Goal: Book appointment/travel/reservation

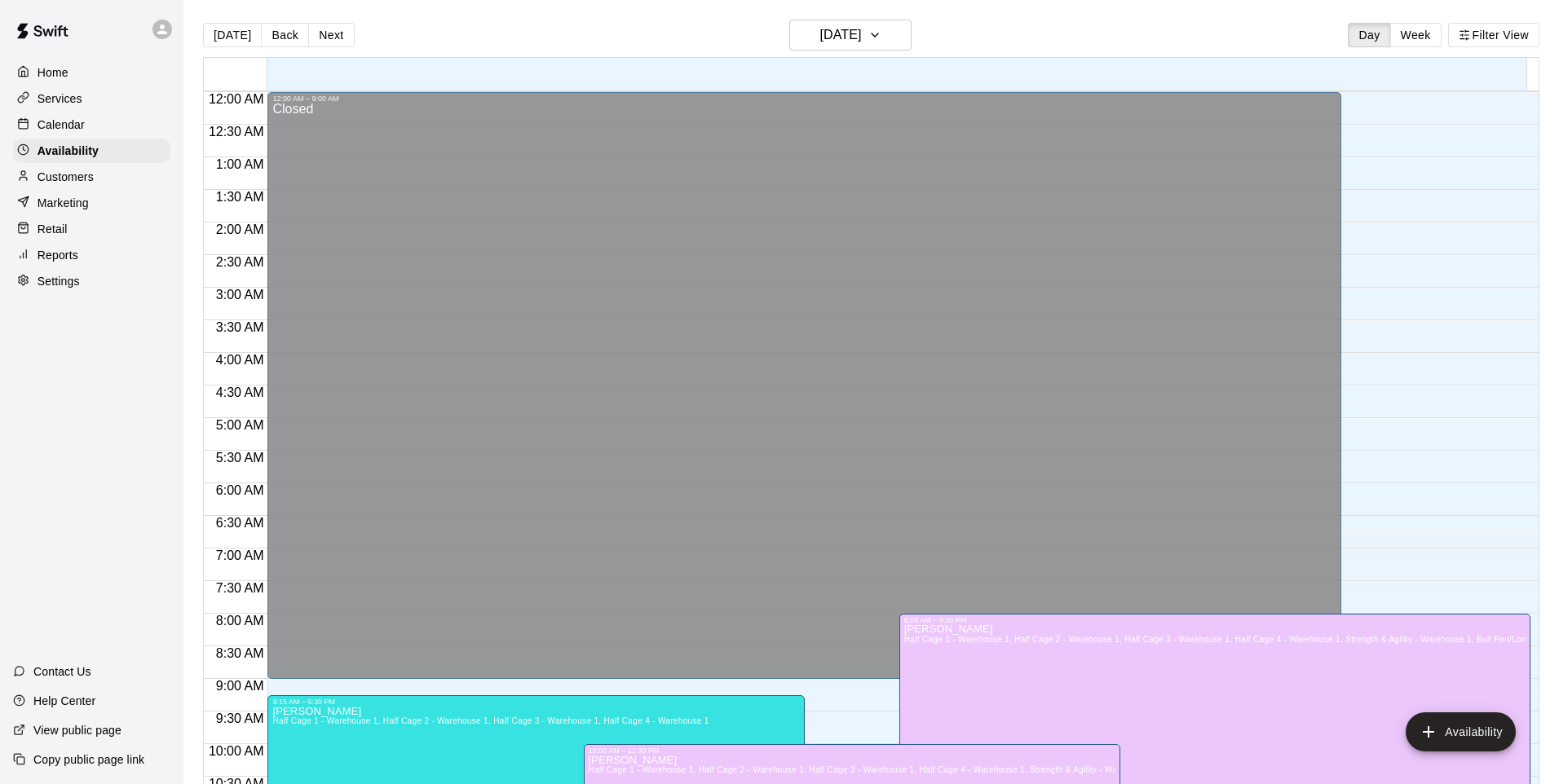
scroll to position [691, 0]
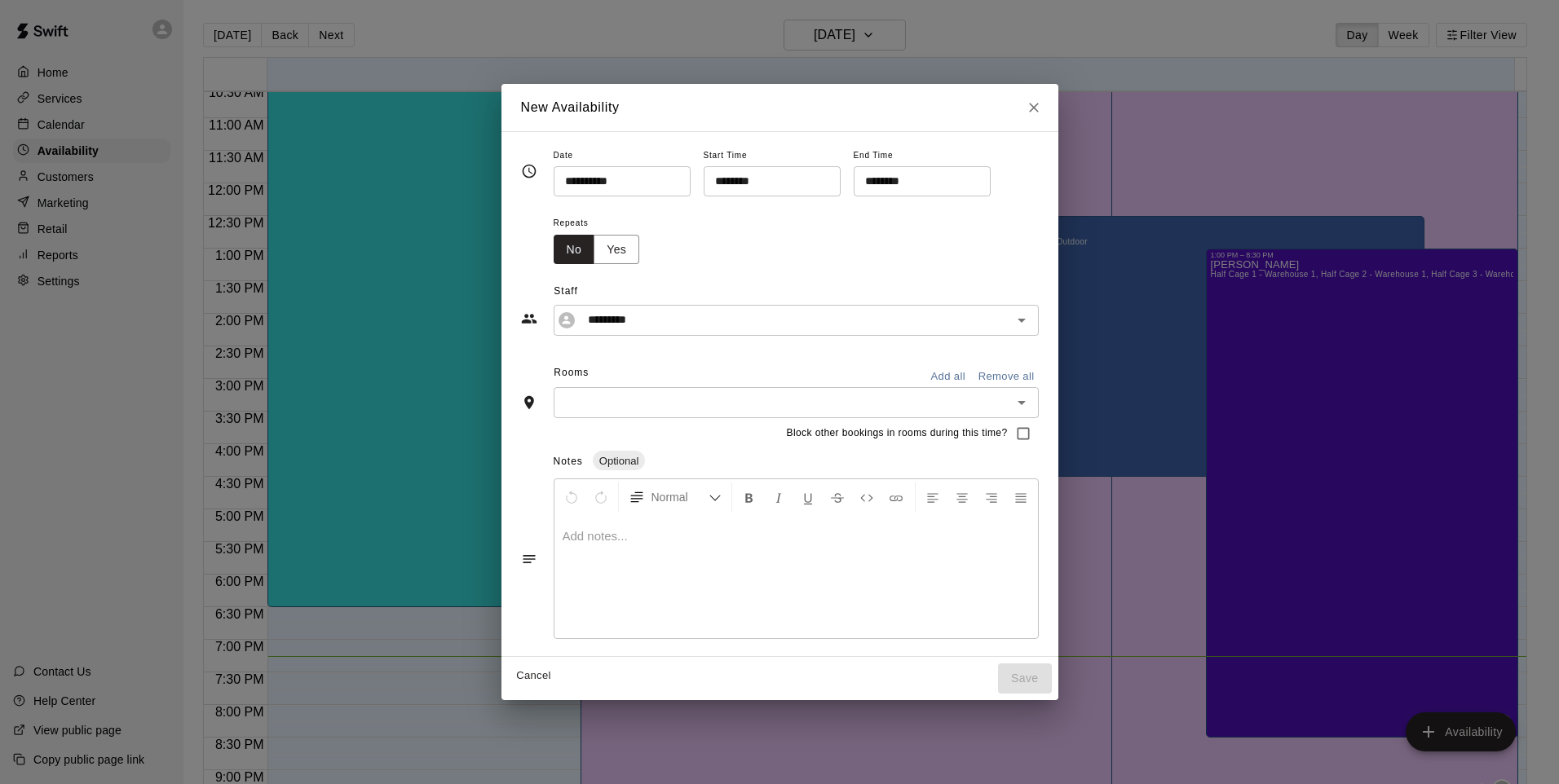
drag, startPoint x: 406, startPoint y: 82, endPoint x: 529, endPoint y: 43, distance: 129.0
click at [529, 42] on div "**********" at bounding box center [780, 392] width 1559 height 784
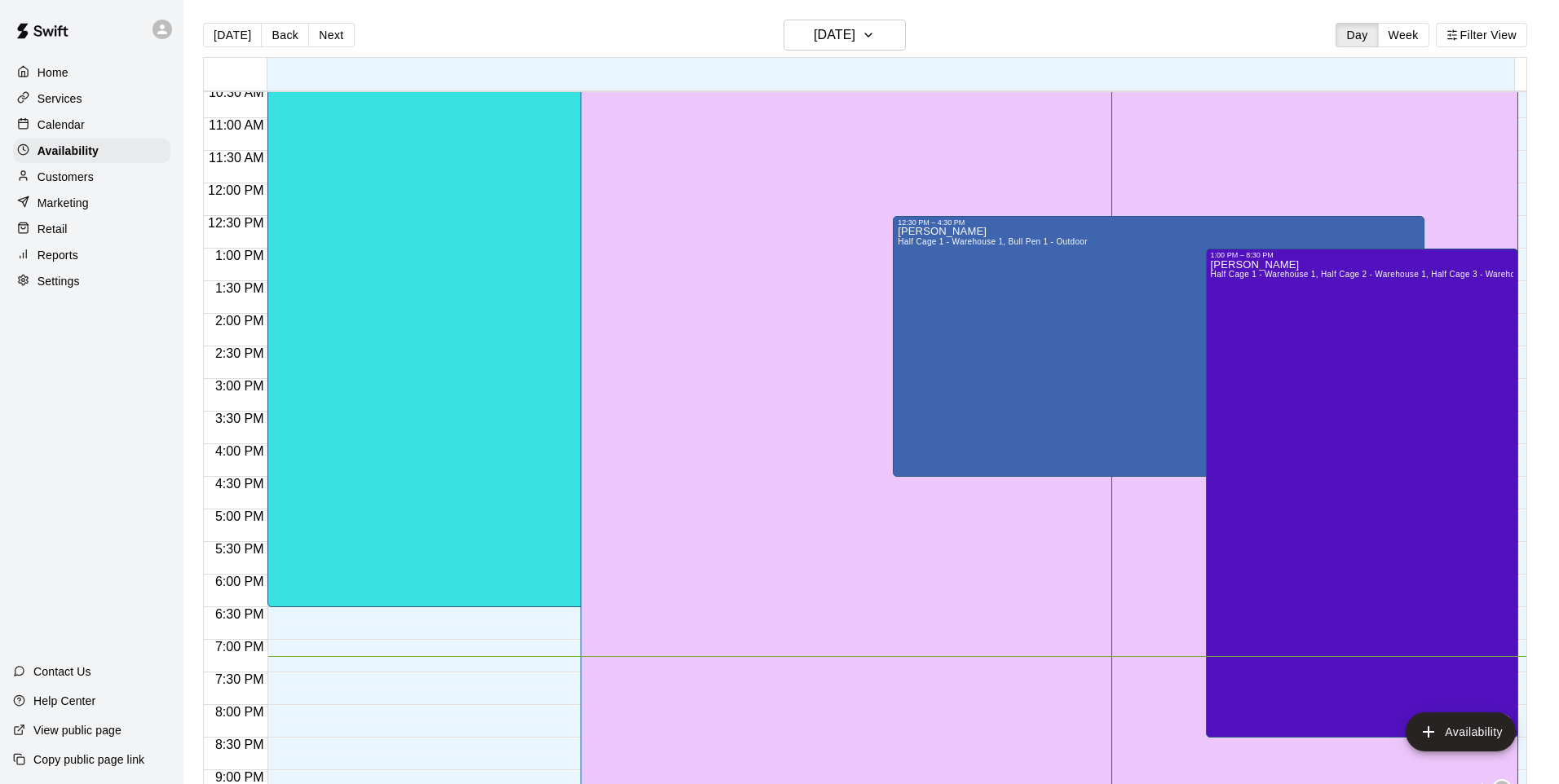
type input "**********"
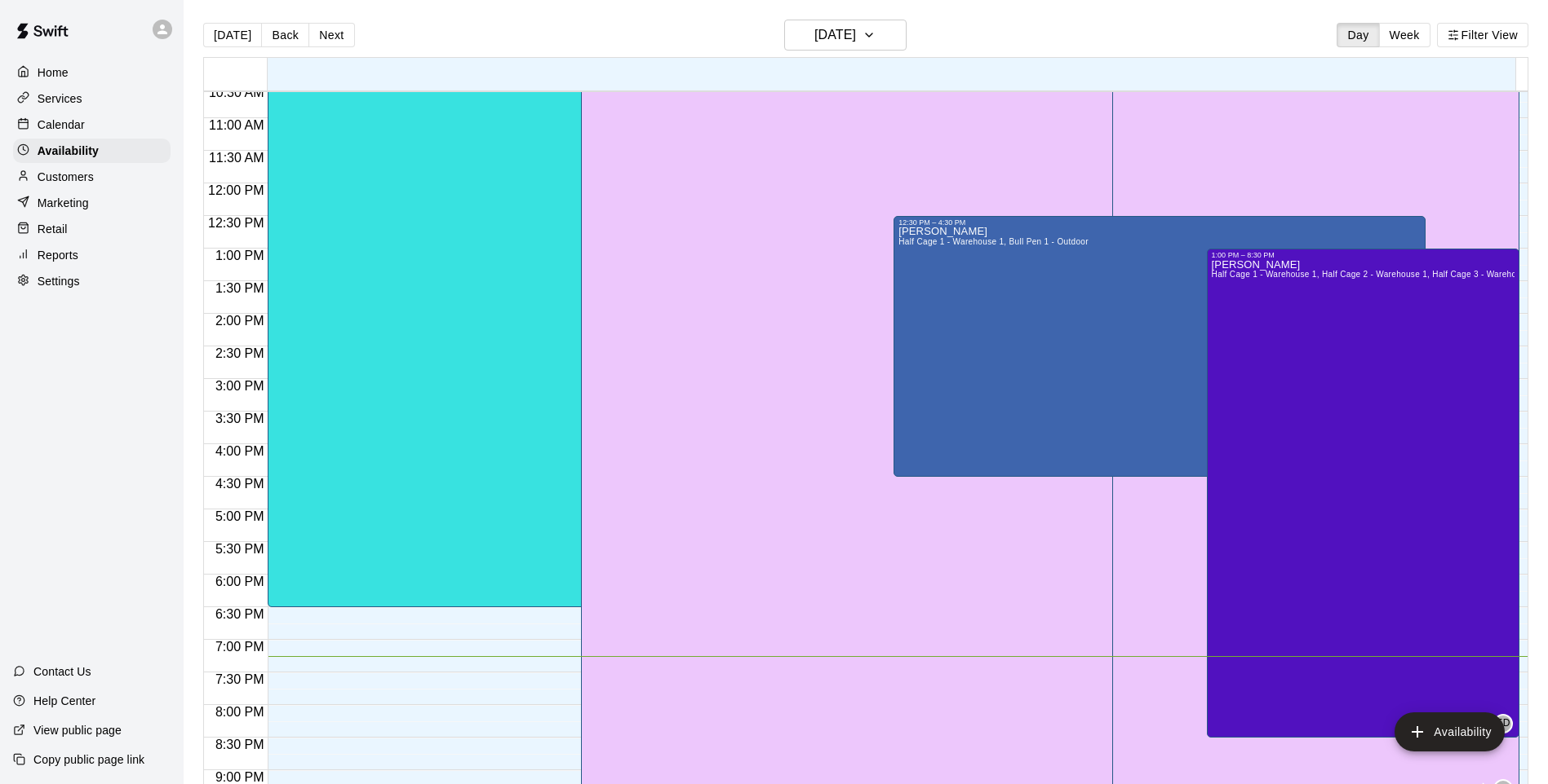
click at [49, 237] on p "Retail" at bounding box center [52, 229] width 30 height 16
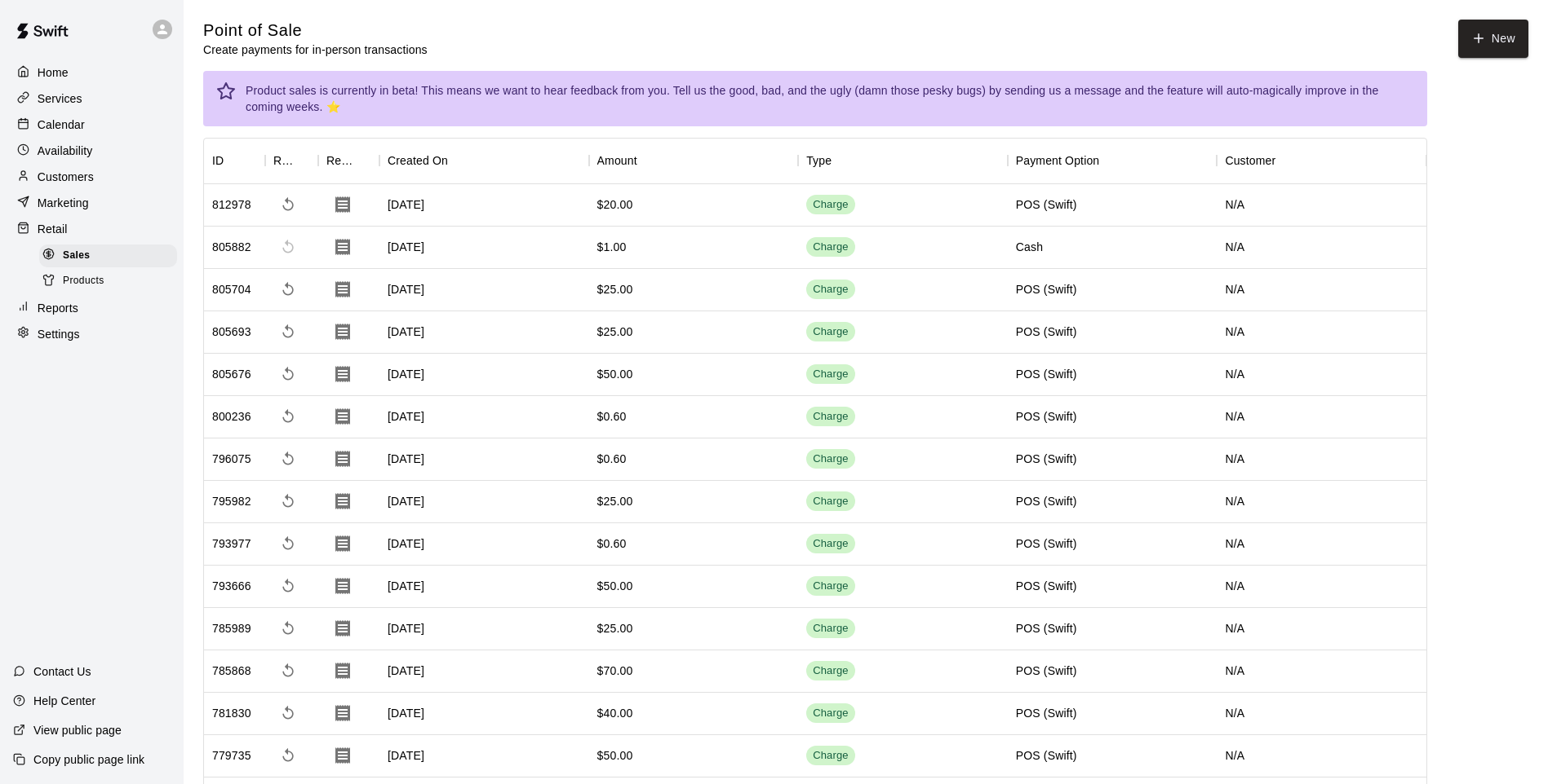
click at [1475, 43] on icon "button" at bounding box center [1479, 38] width 15 height 15
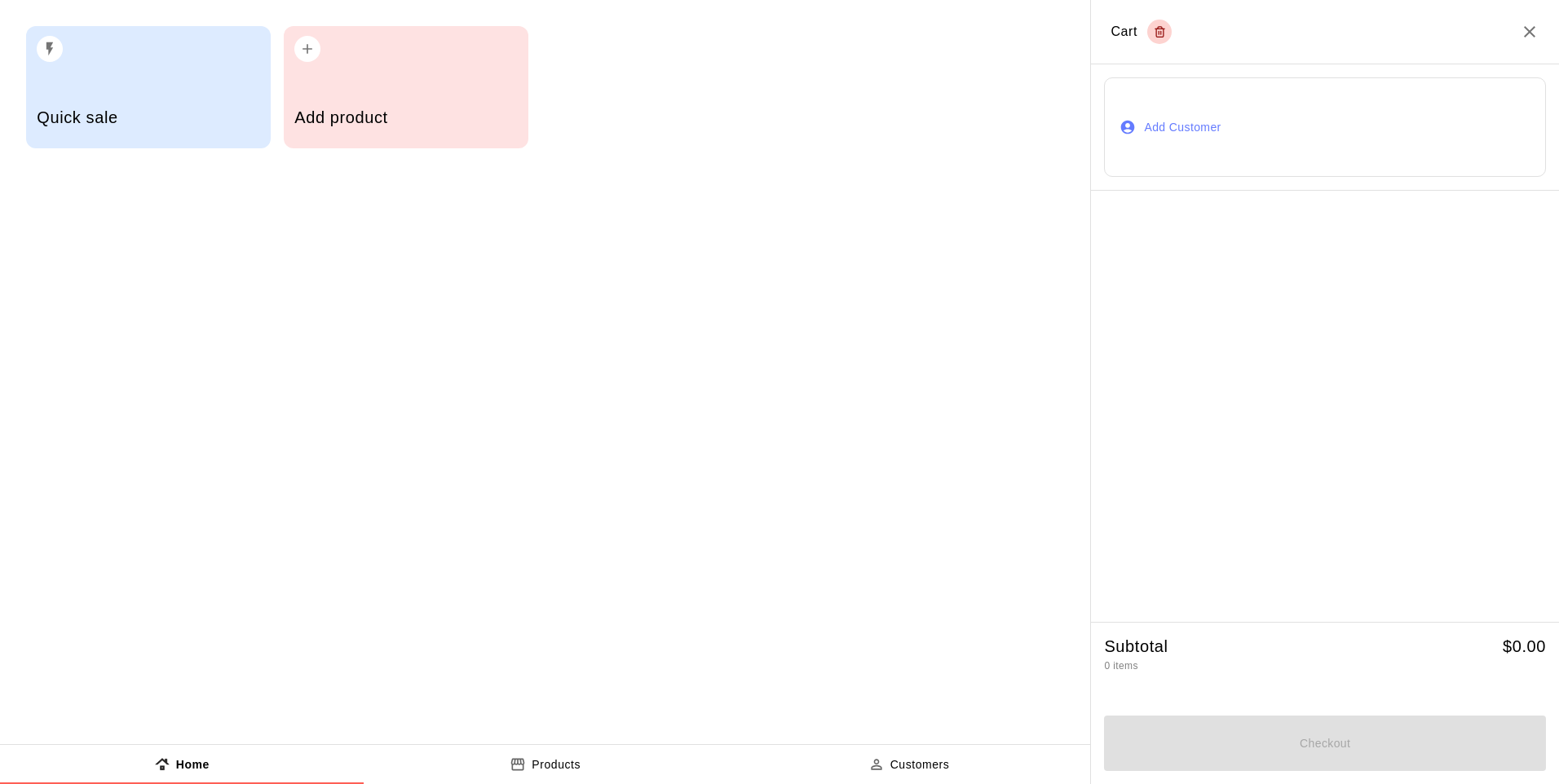
click at [194, 88] on div "Quick sale" at bounding box center [149, 88] width 244 height 122
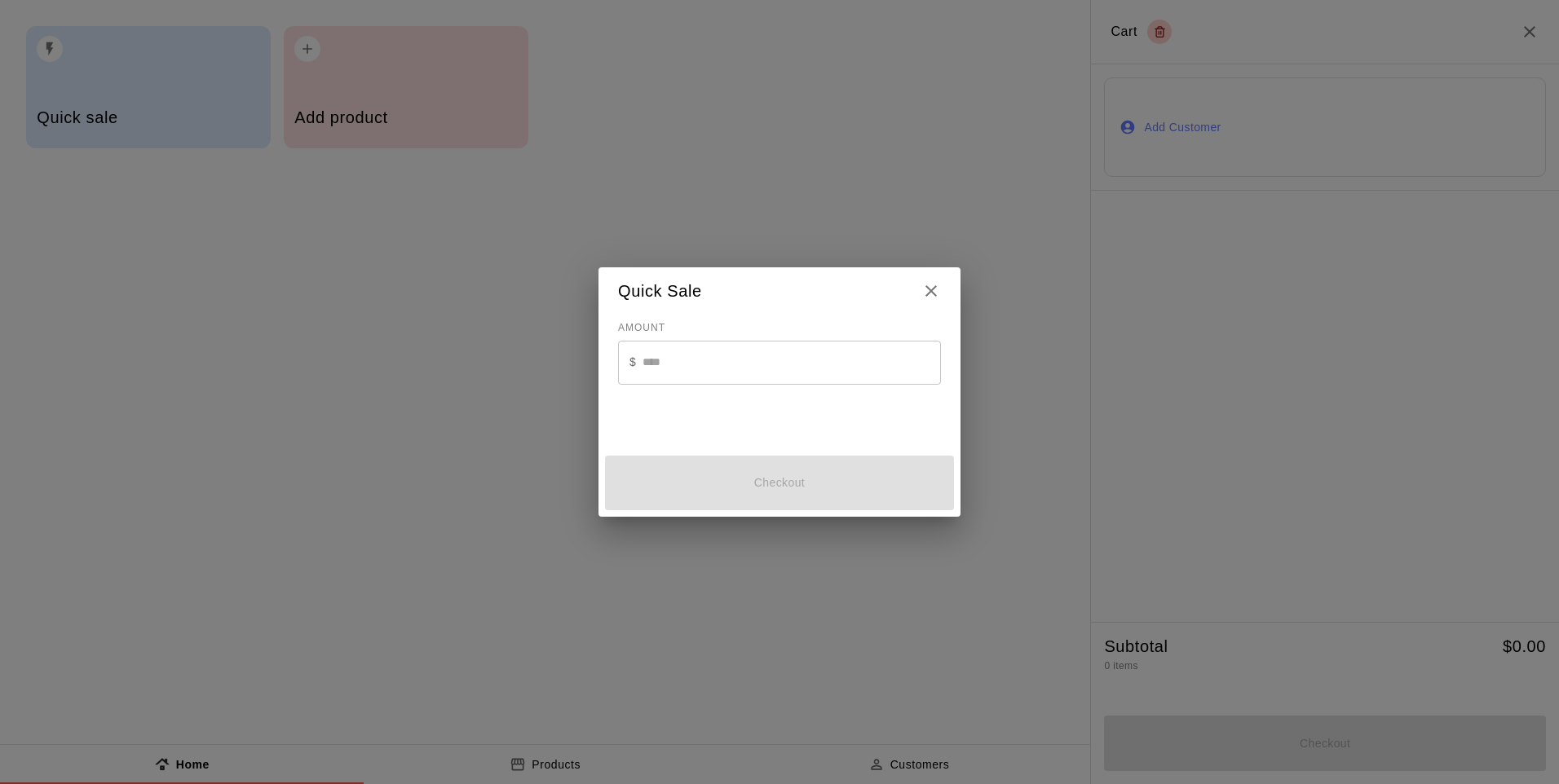
click at [491, 122] on div "Quick Sale AMOUNT $ ​ Checkout" at bounding box center [780, 392] width 1559 height 784
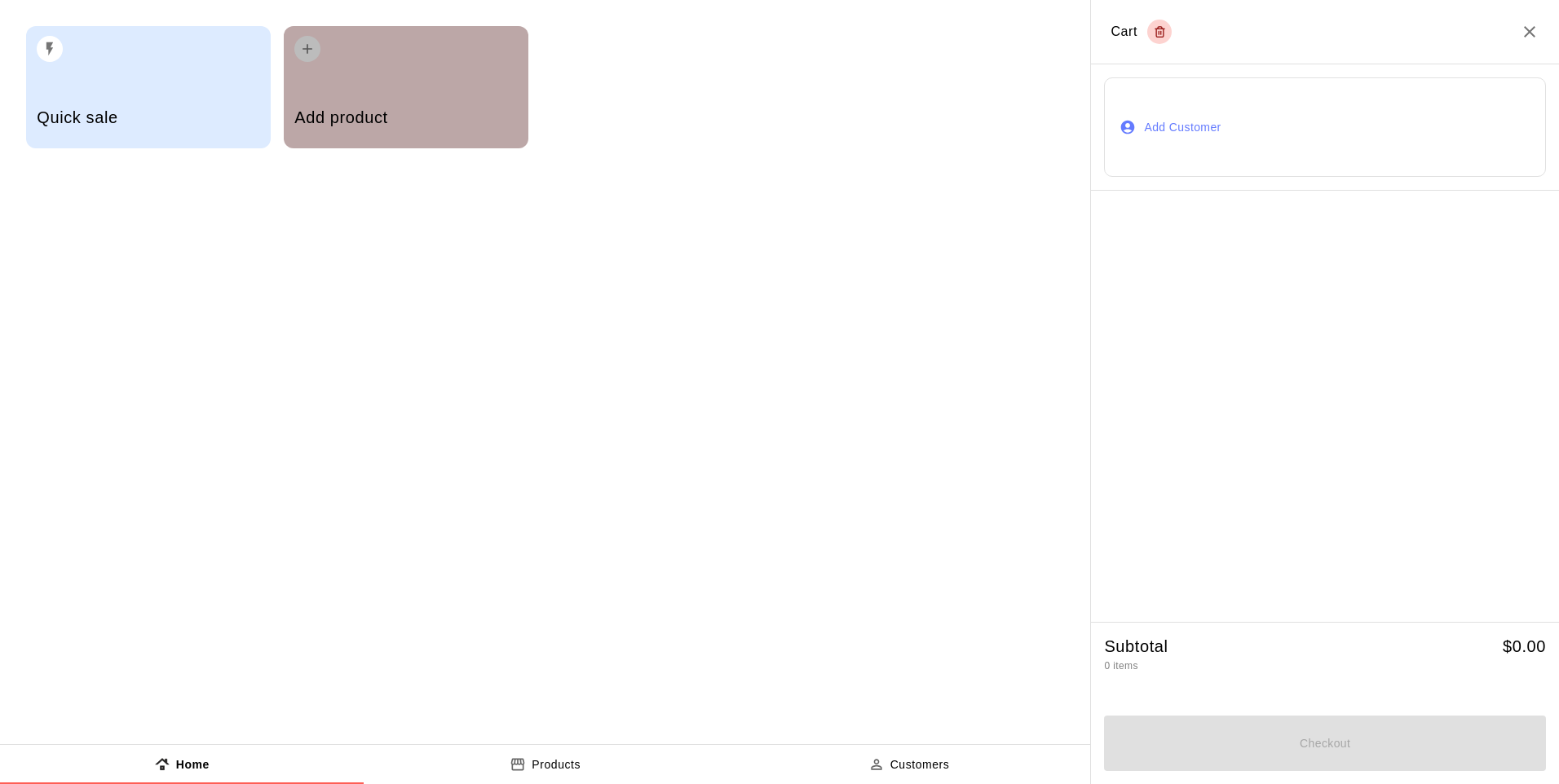
click at [525, 101] on div "Add product" at bounding box center [406, 88] width 244 height 122
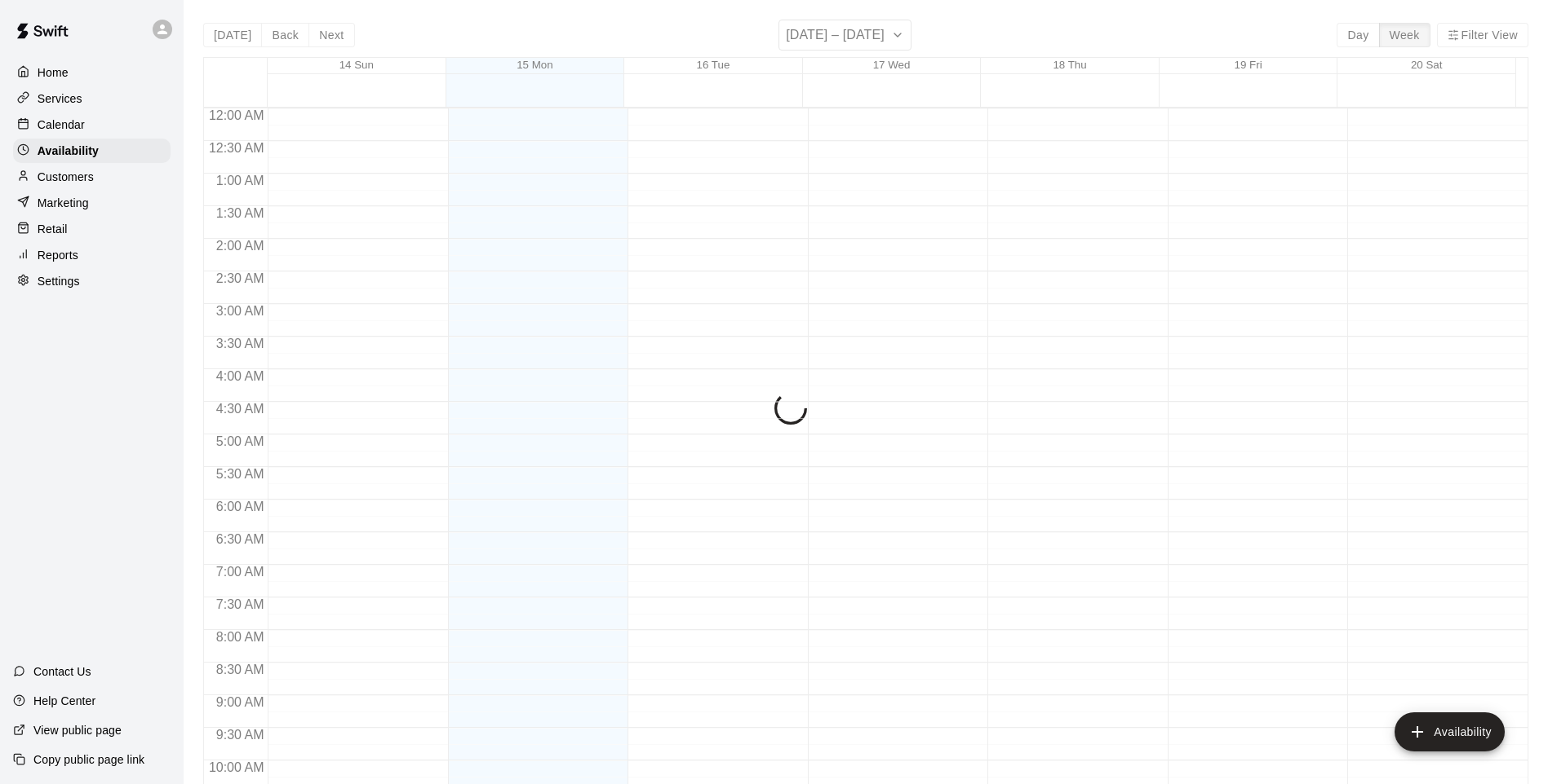
scroll to position [872, 0]
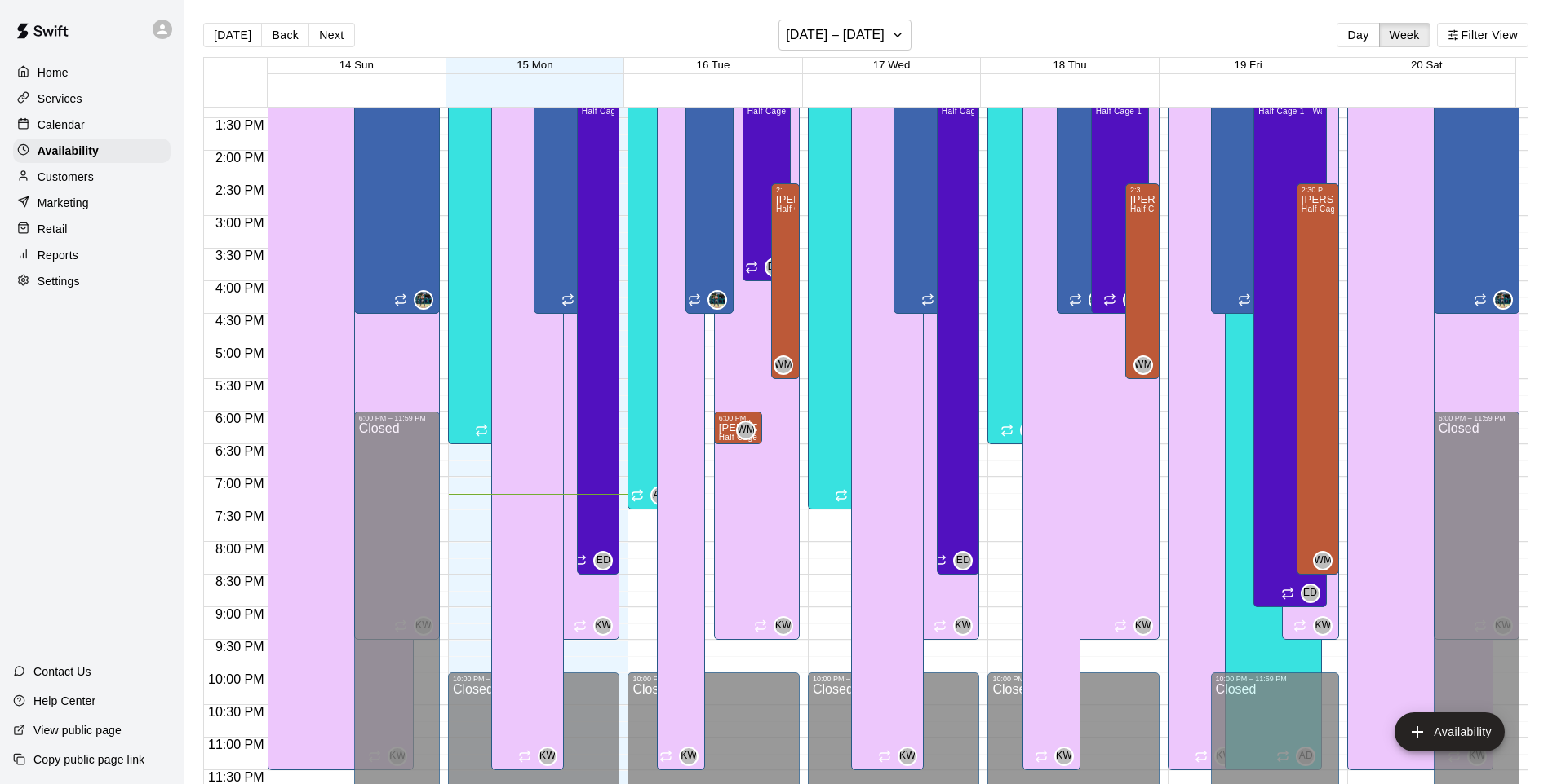
click at [70, 235] on div "Retail" at bounding box center [91, 229] width 158 height 25
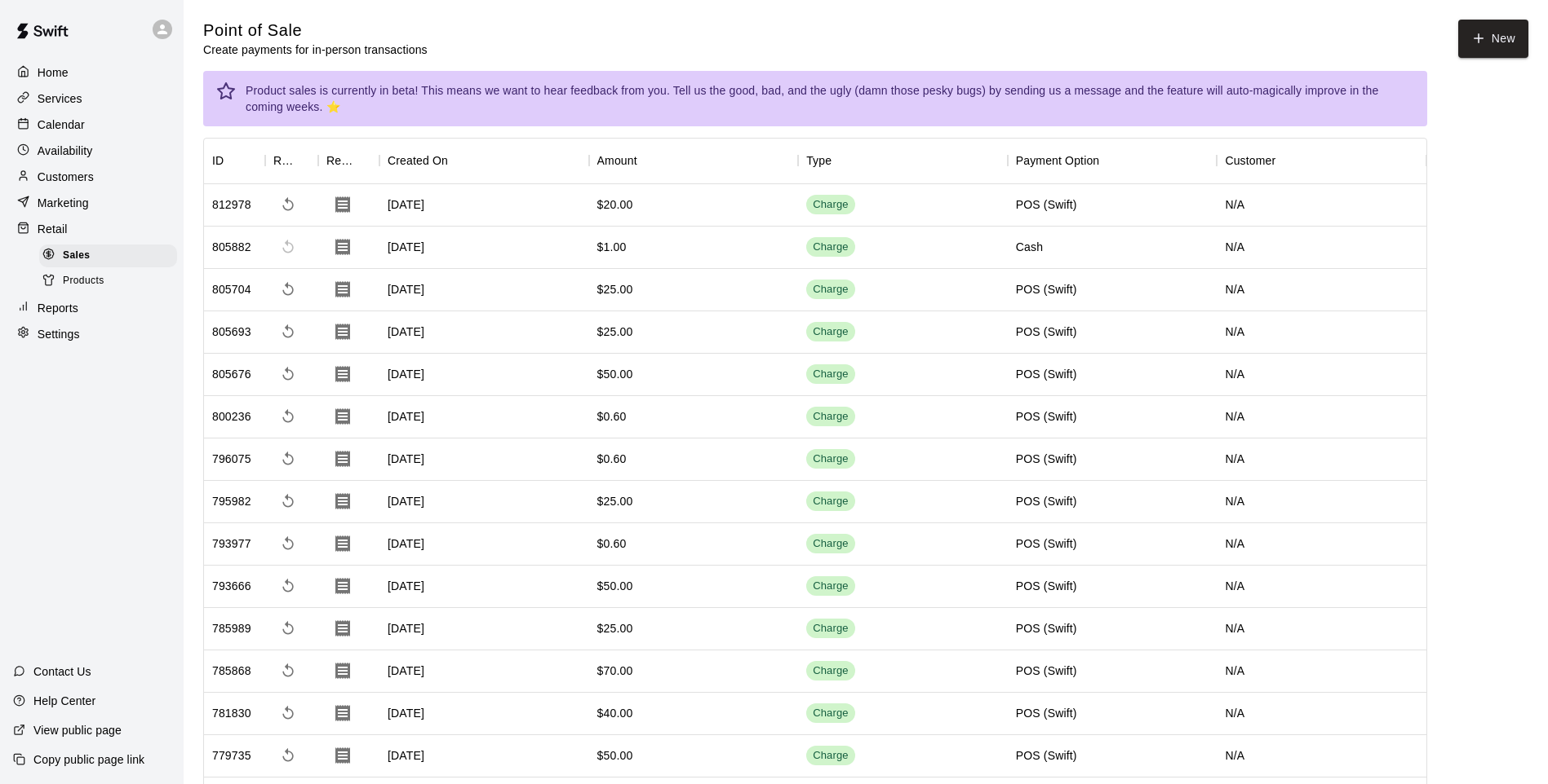
click at [88, 264] on span "Sales" at bounding box center [77, 256] width 27 height 16
click at [104, 285] on span "Products" at bounding box center [84, 282] width 42 height 16
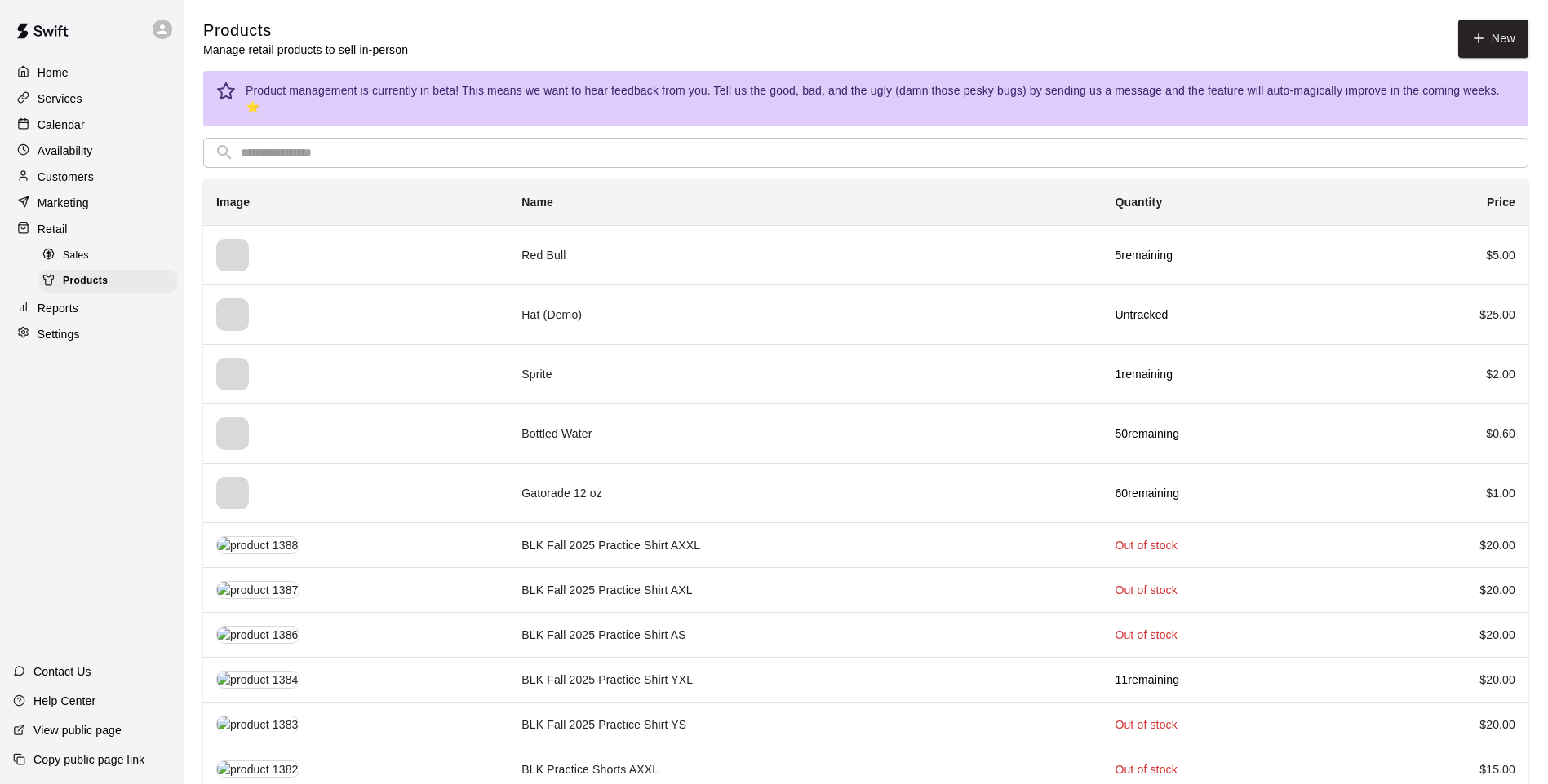
click at [1496, 43] on link "New" at bounding box center [1492, 38] width 70 height 38
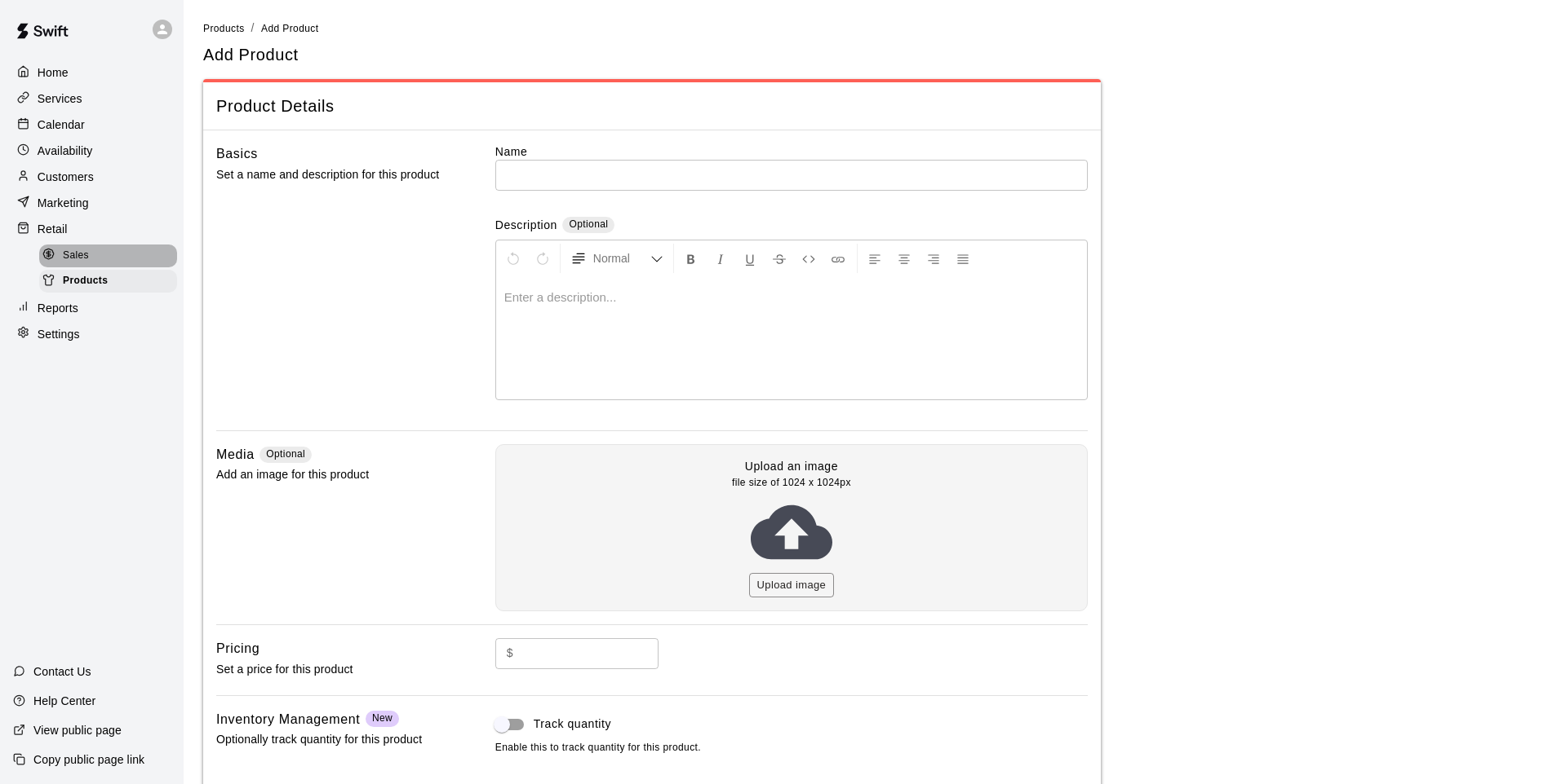
click at [97, 250] on div "Sales" at bounding box center [108, 255] width 138 height 23
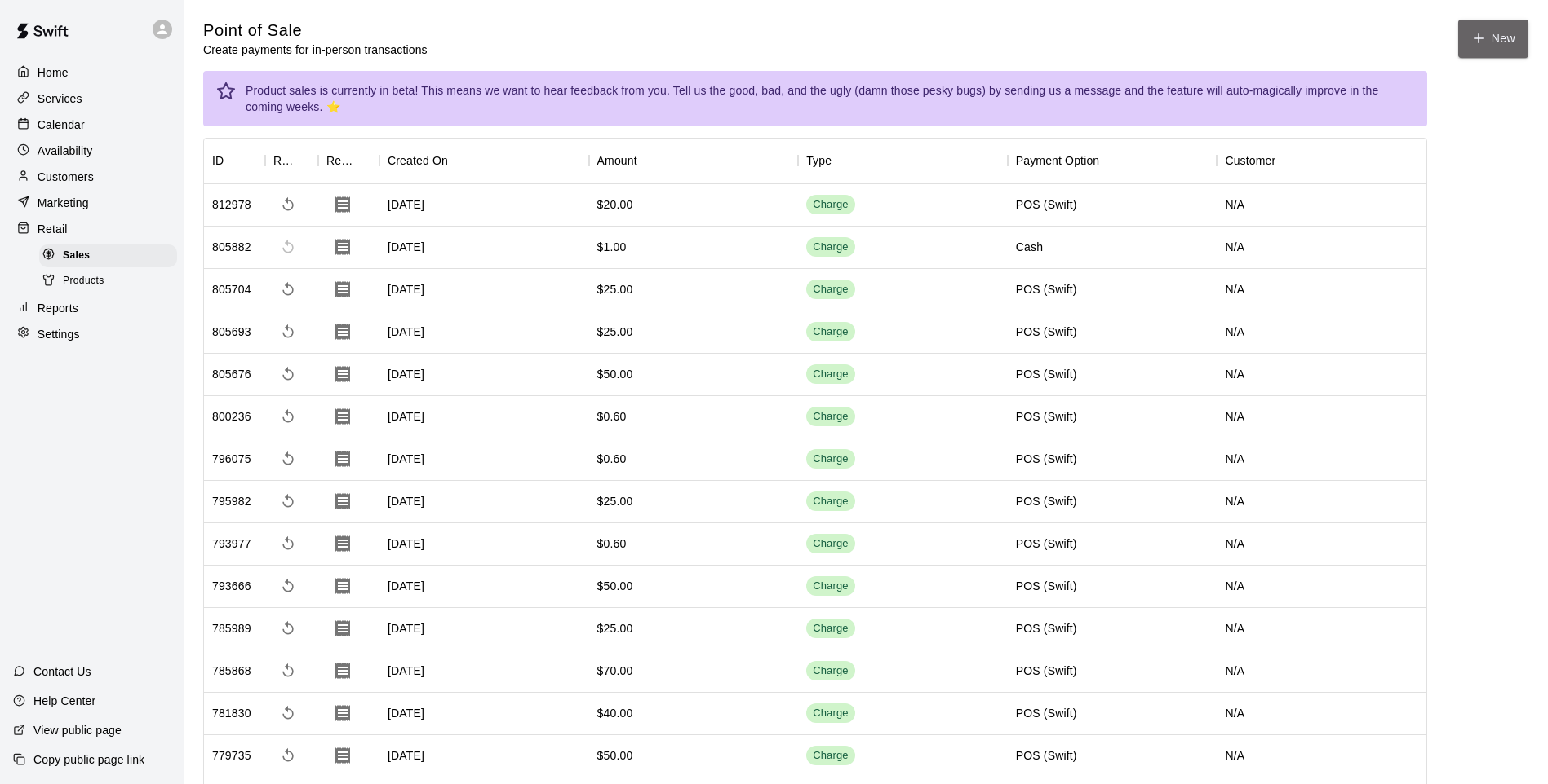
click at [1483, 43] on icon "button" at bounding box center [1479, 38] width 15 height 15
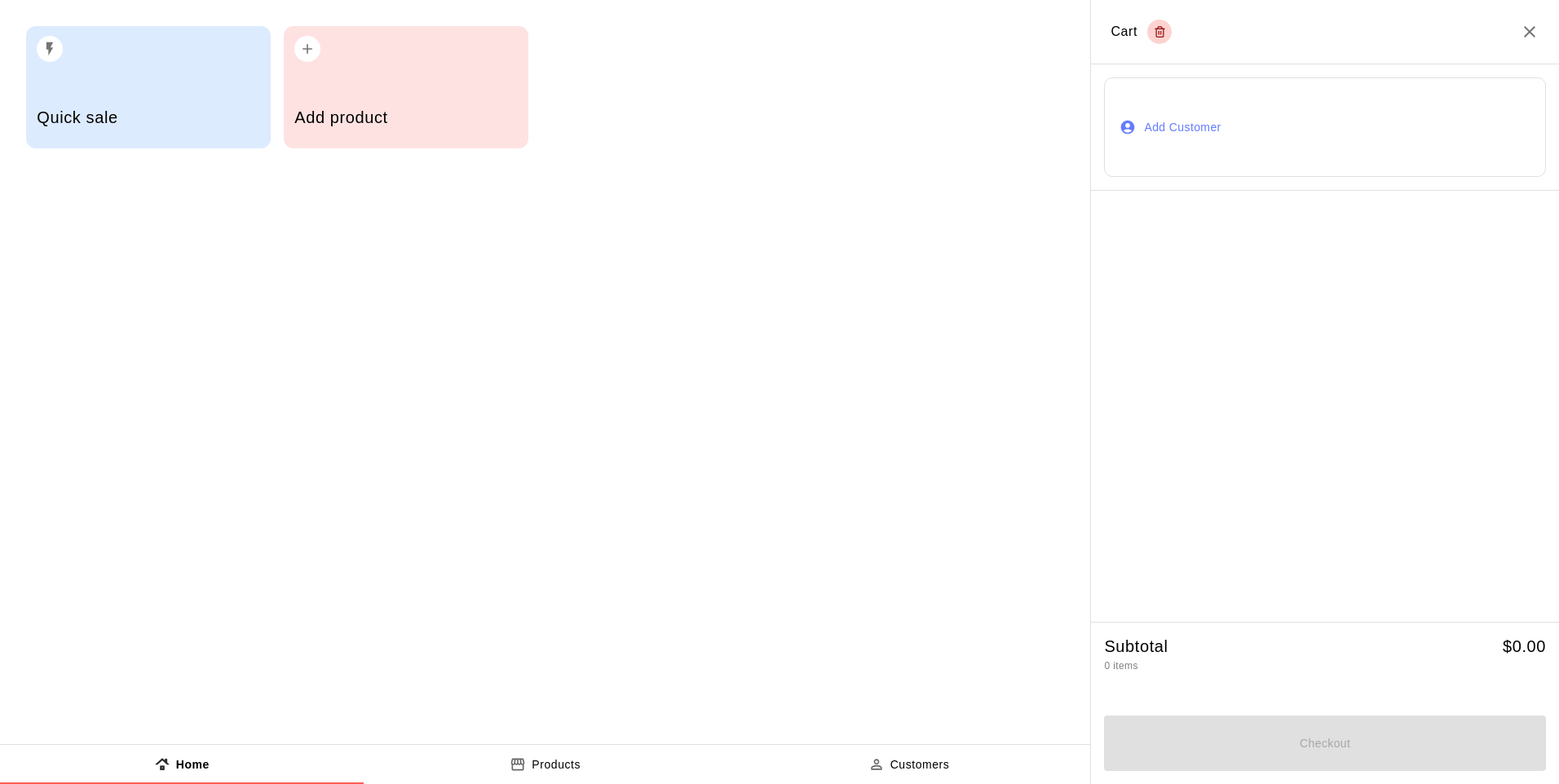
click at [222, 45] on div "button" at bounding box center [148, 44] width 222 height 36
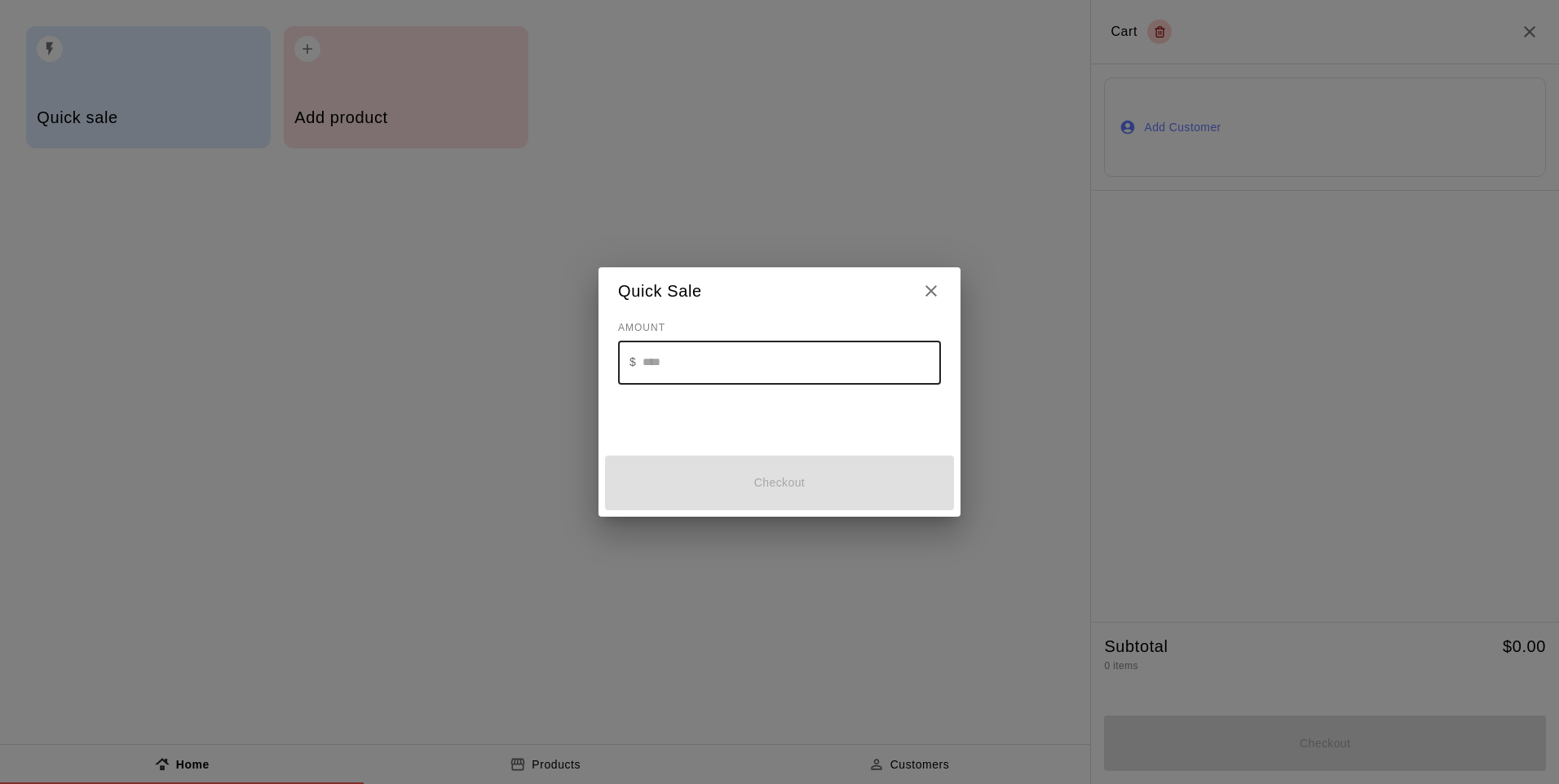
click at [901, 355] on input "text" at bounding box center [791, 362] width 298 height 43
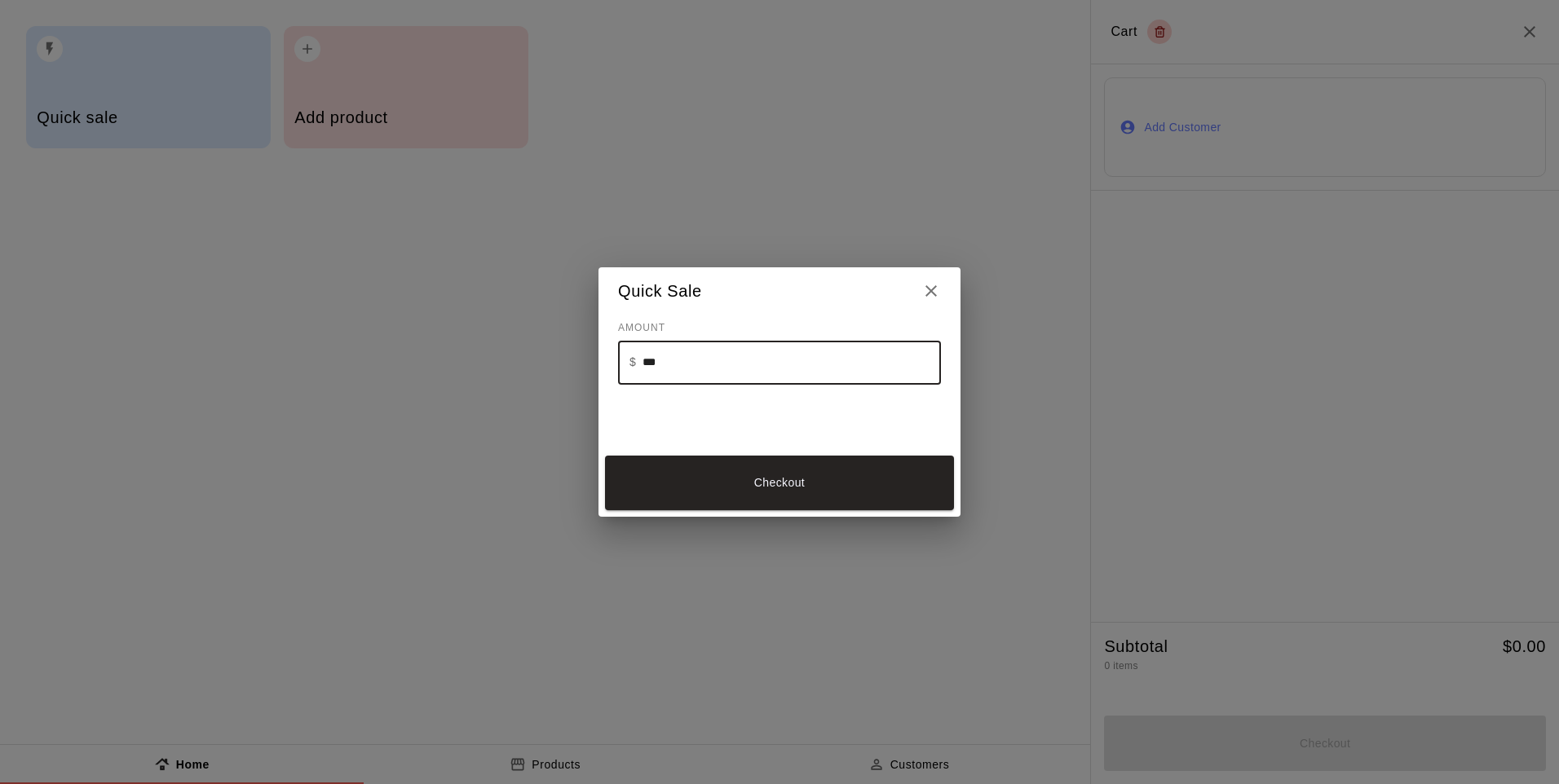
type input "**"
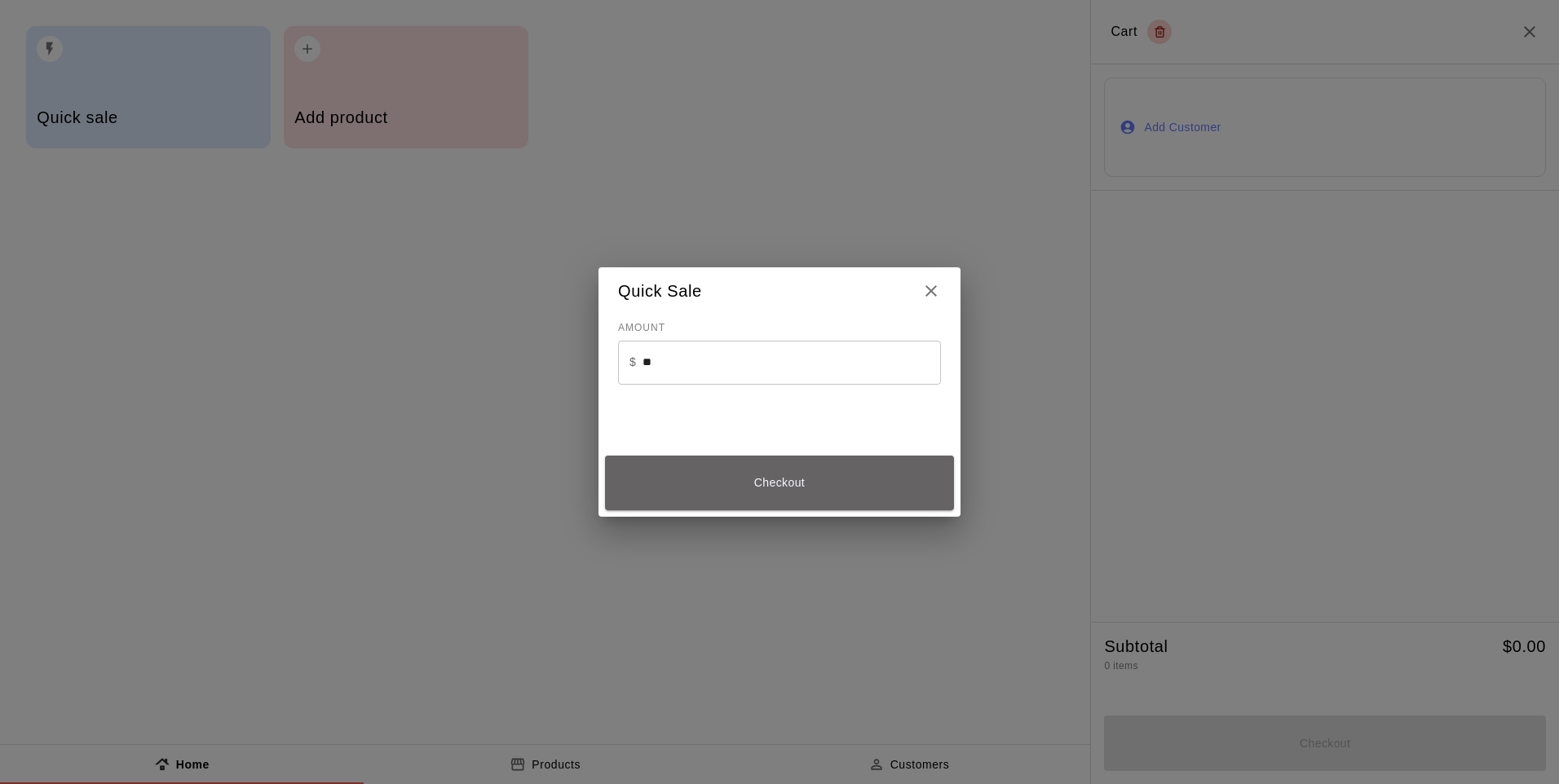
click at [856, 467] on button "Checkout" at bounding box center [780, 483] width 349 height 55
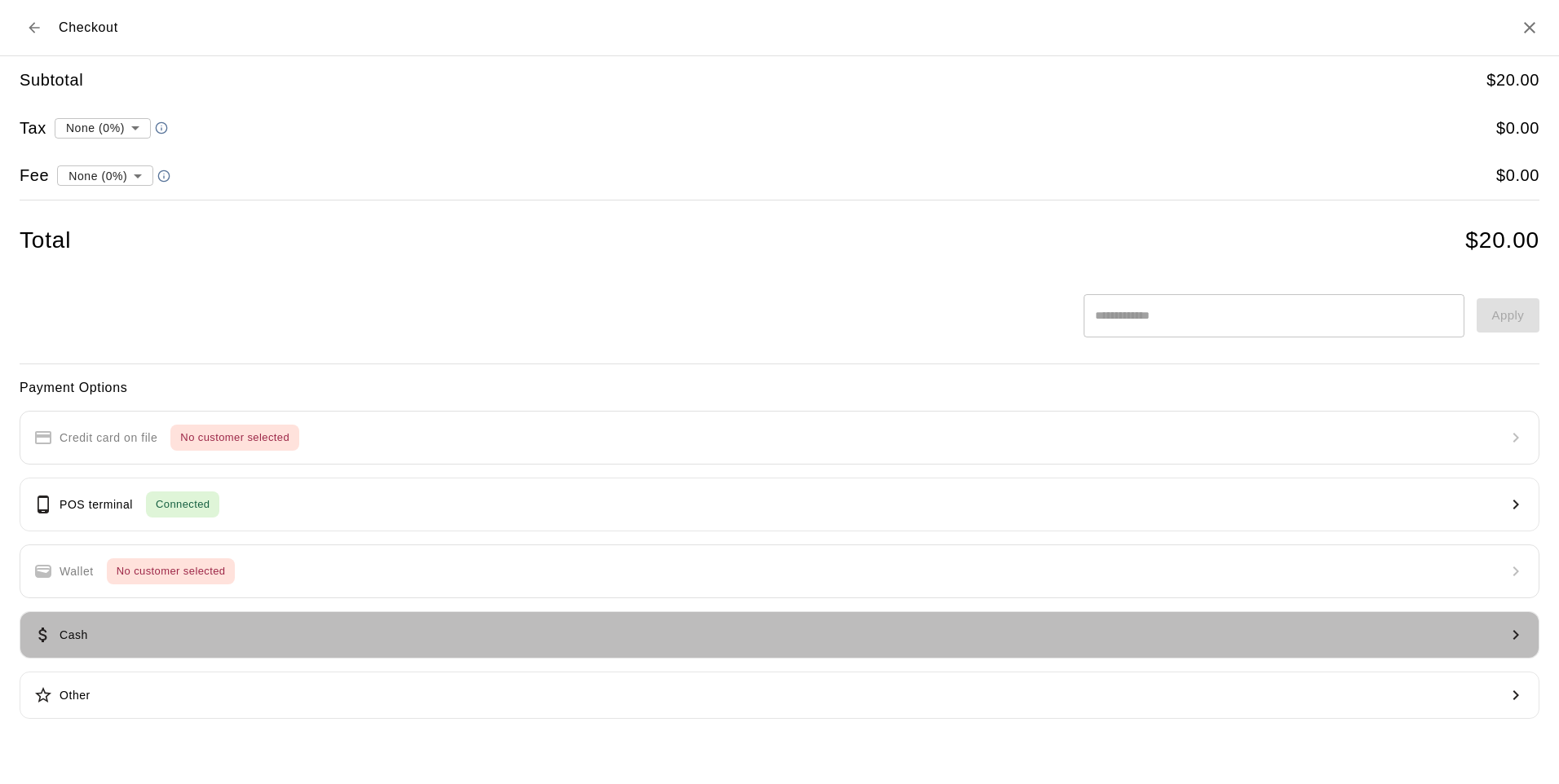
click at [160, 630] on button "Cash" at bounding box center [779, 635] width 1520 height 47
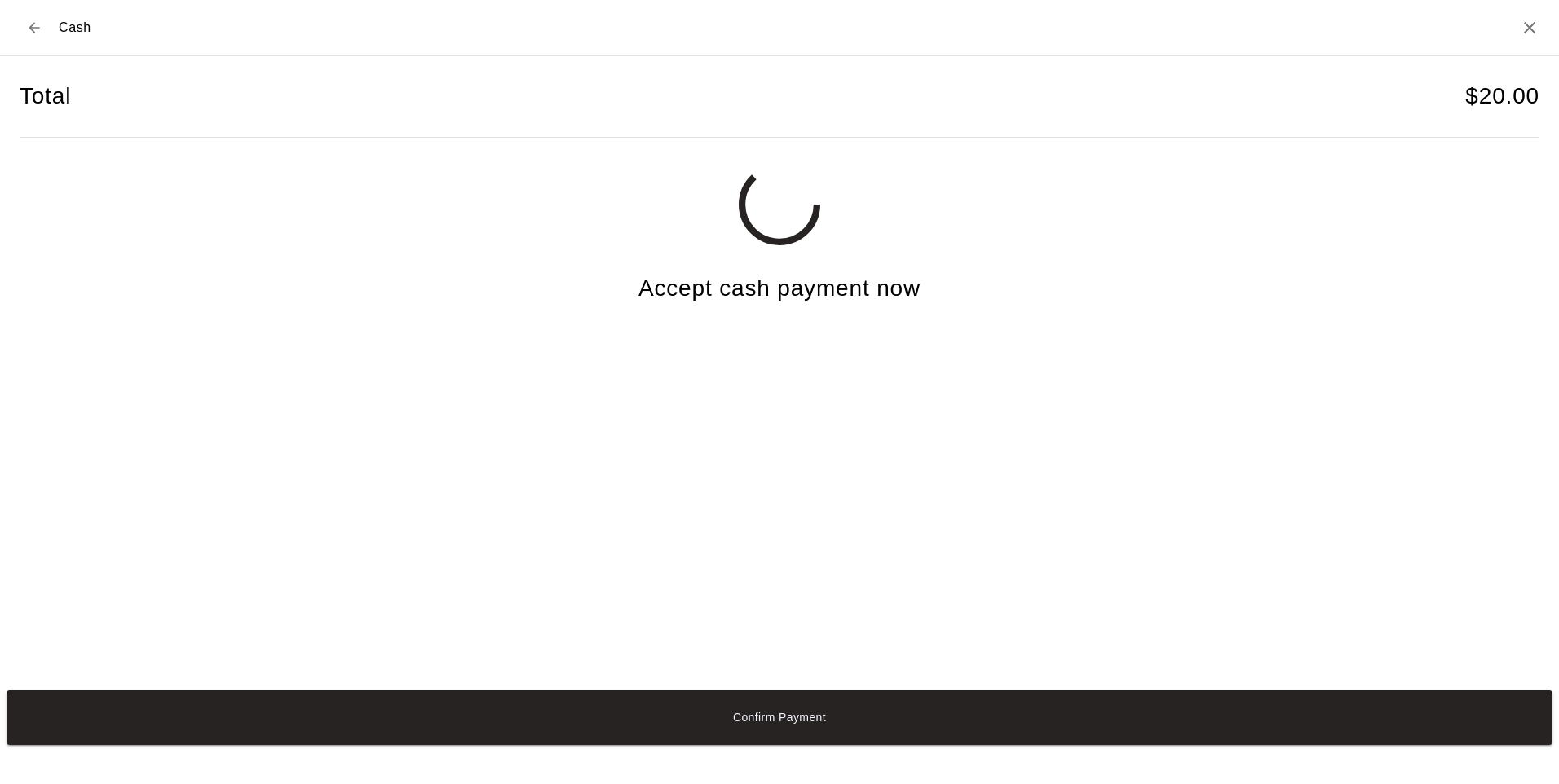
click at [873, 707] on button "Confirm Payment" at bounding box center [780, 718] width 1546 height 55
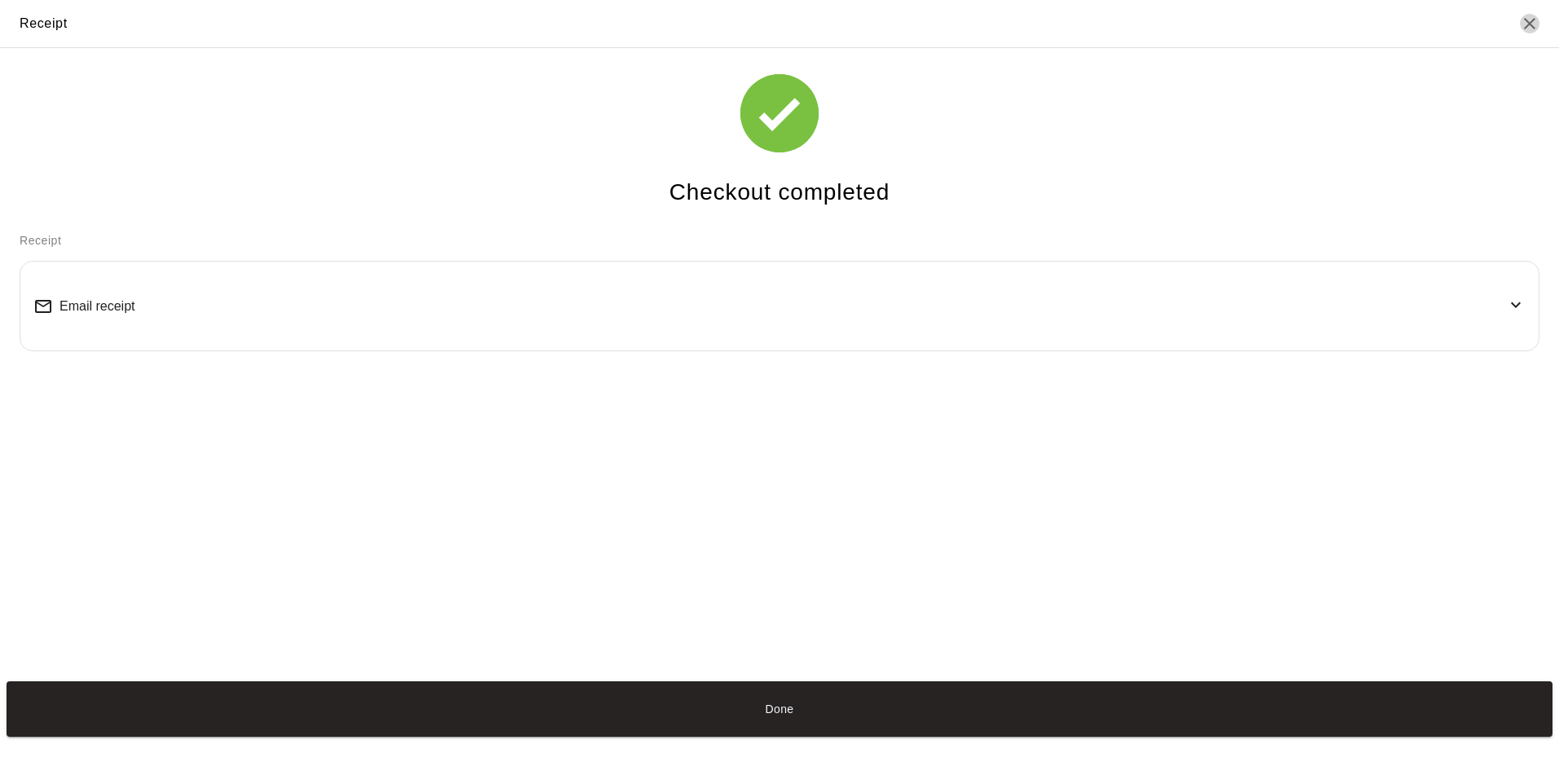
click at [1526, 20] on icon "Close" at bounding box center [1530, 24] width 12 height 12
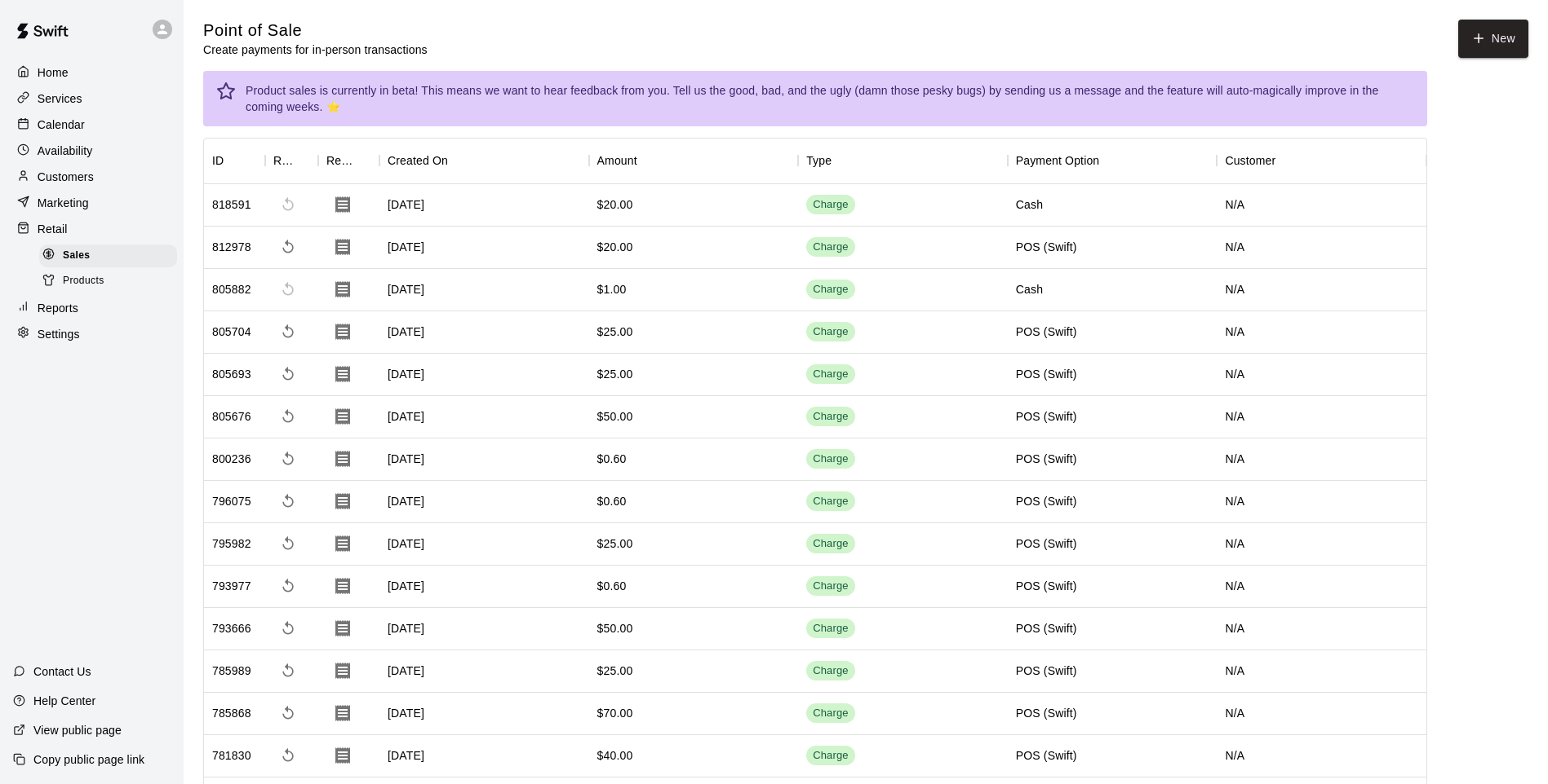
click at [85, 132] on div "Calendar" at bounding box center [91, 124] width 158 height 25
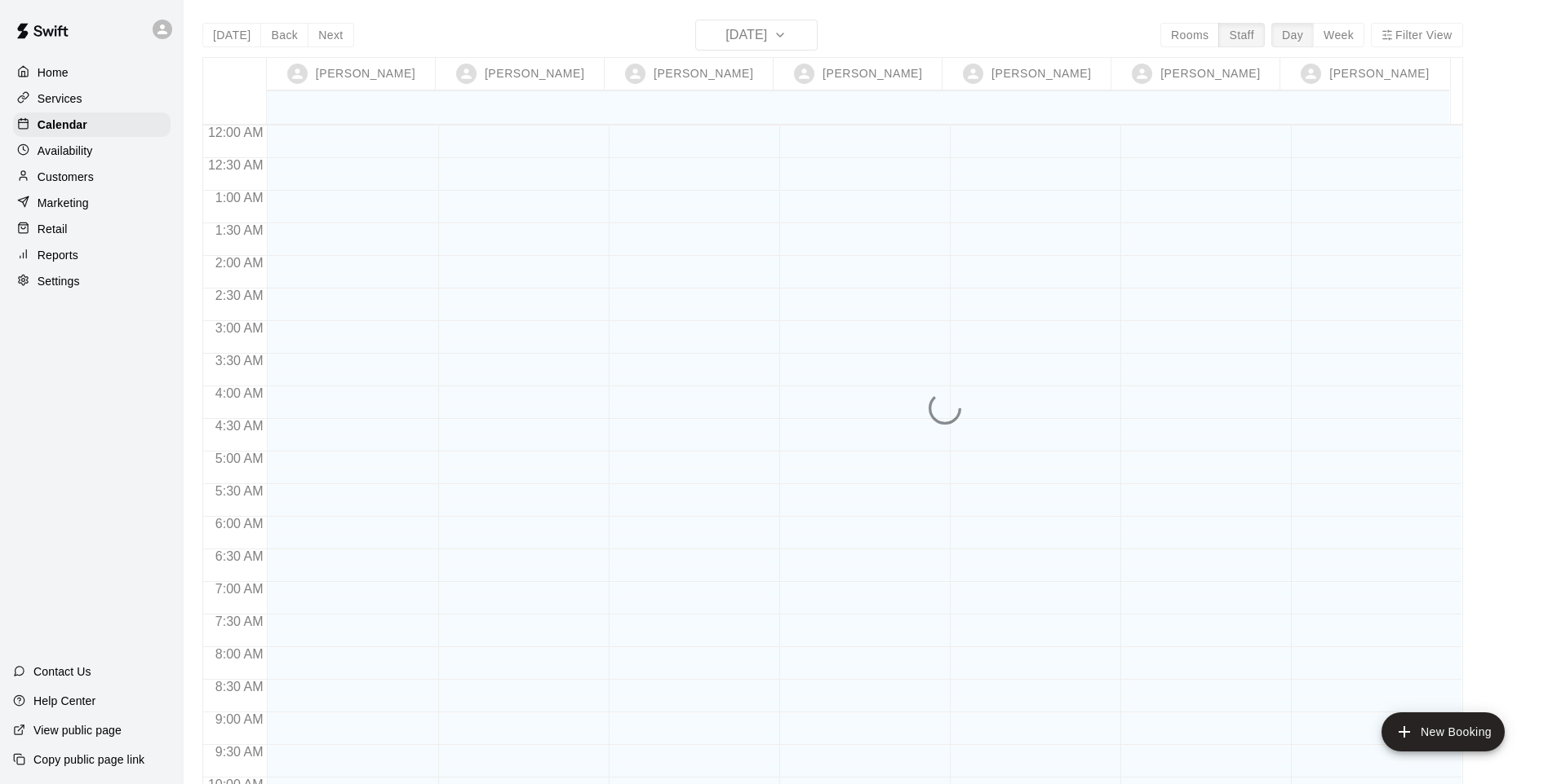
scroll to position [888, 0]
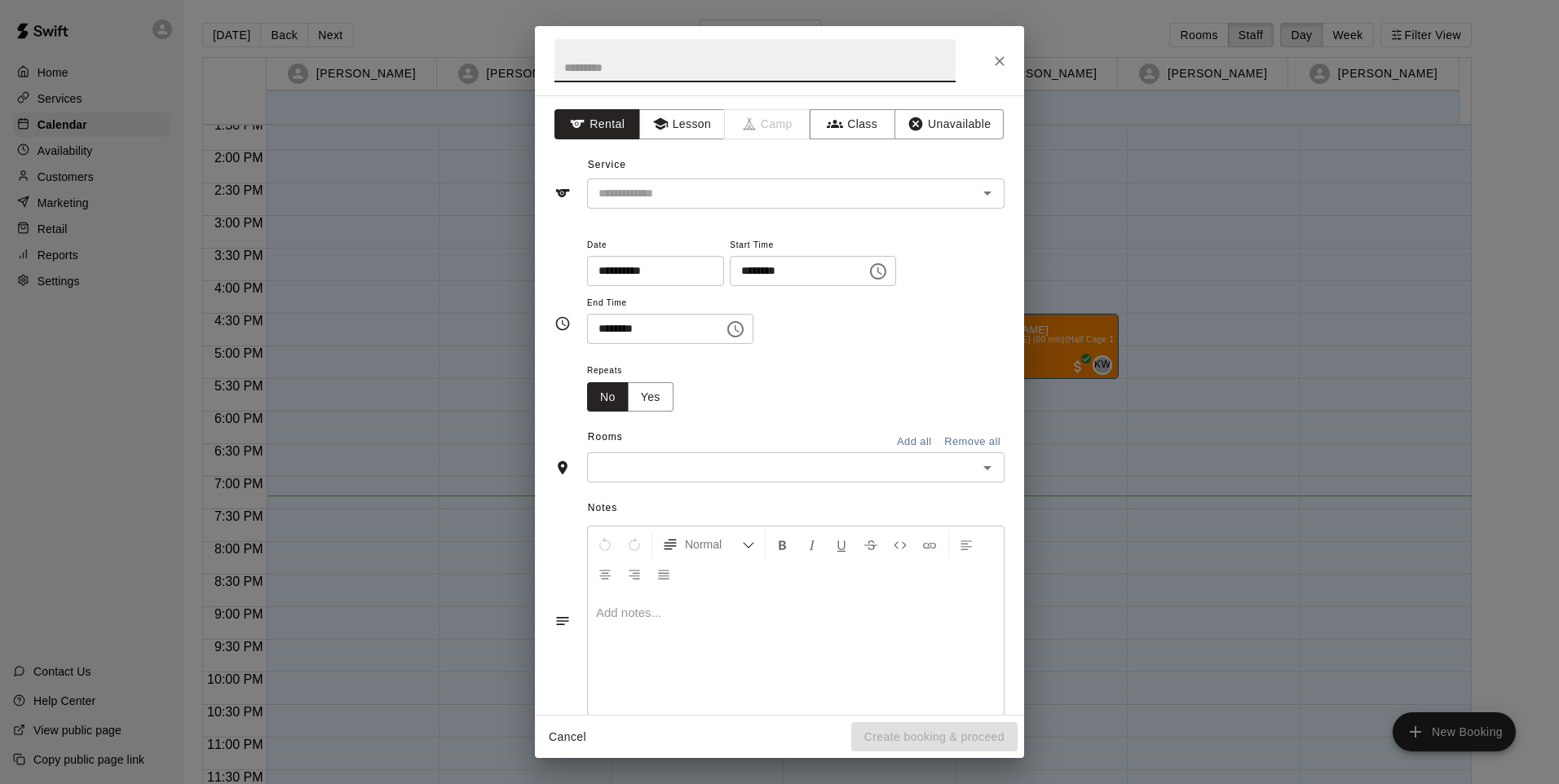
click at [777, 199] on input "text" at bounding box center [771, 193] width 359 height 20
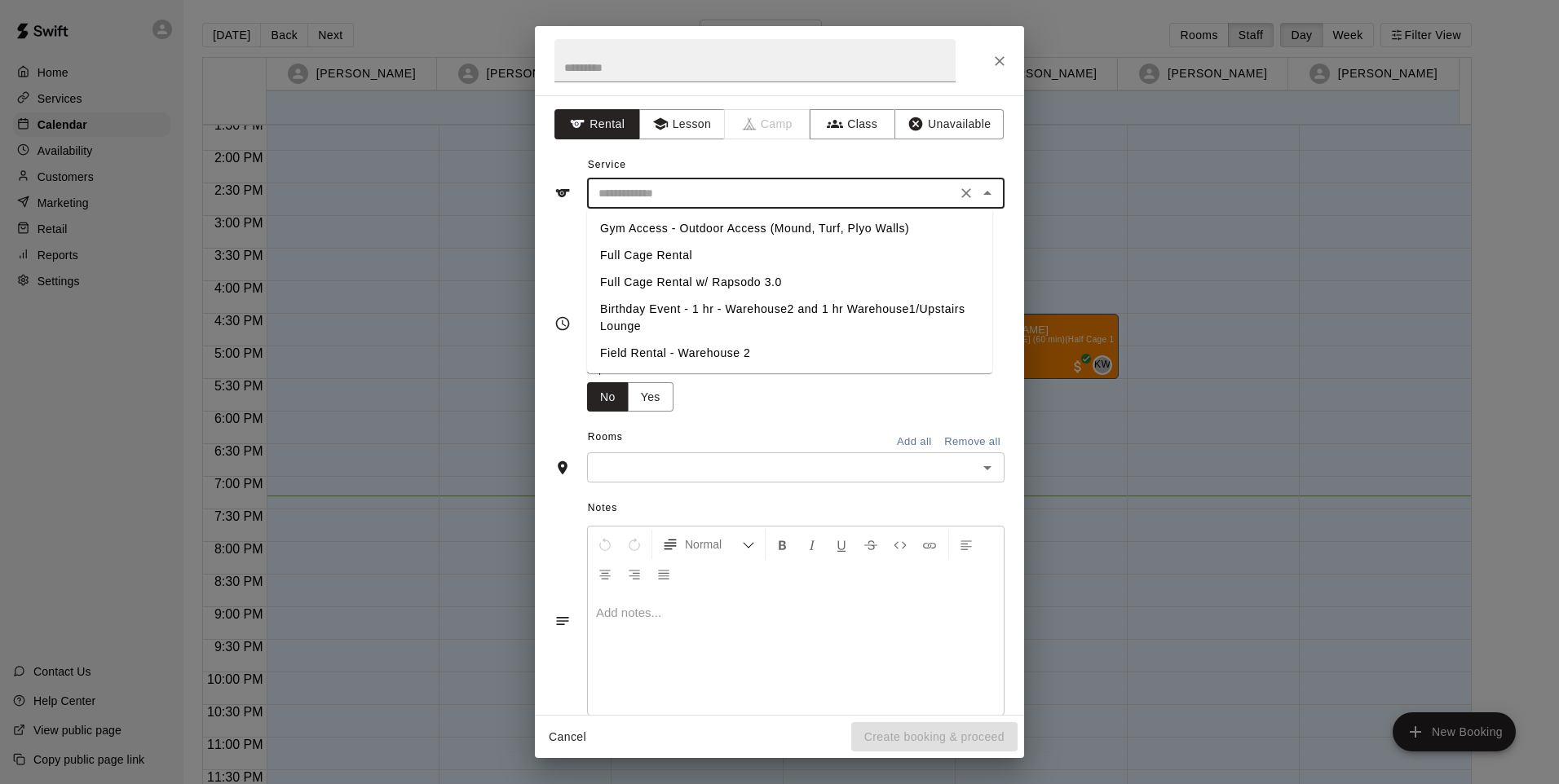
click at [707, 173] on div "Service ​ Gym Access - Outdoor Access (Mound, Turf, Plyo Walls) Full Cage Renta…" at bounding box center [780, 181] width 450 height 57
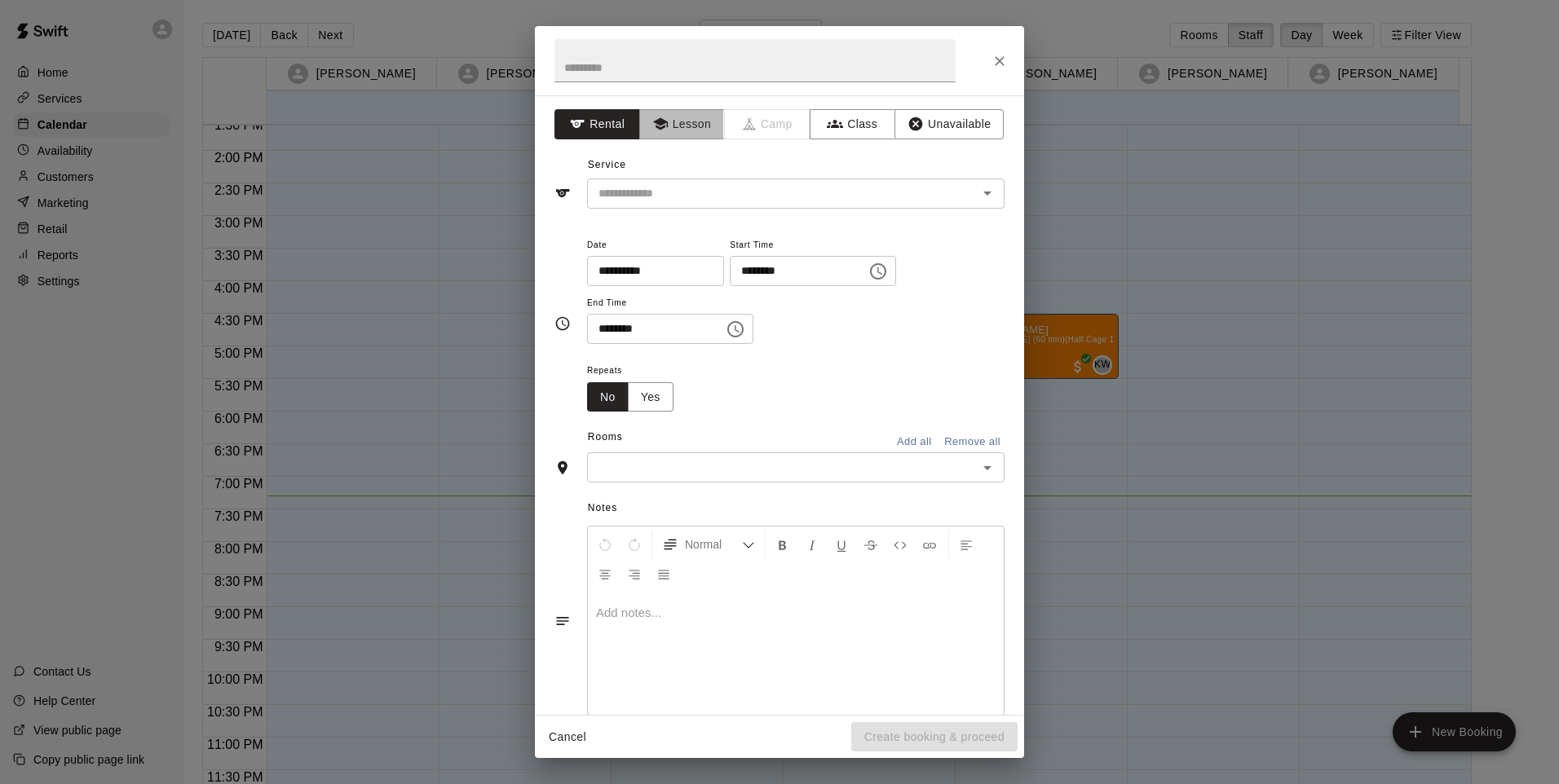
click at [698, 138] on button "Lesson" at bounding box center [682, 124] width 86 height 30
click at [673, 73] on input "text" at bounding box center [755, 60] width 401 height 43
click at [697, 67] on input "text" at bounding box center [755, 60] width 401 height 43
click at [1009, 62] on button "Close" at bounding box center [999, 61] width 29 height 29
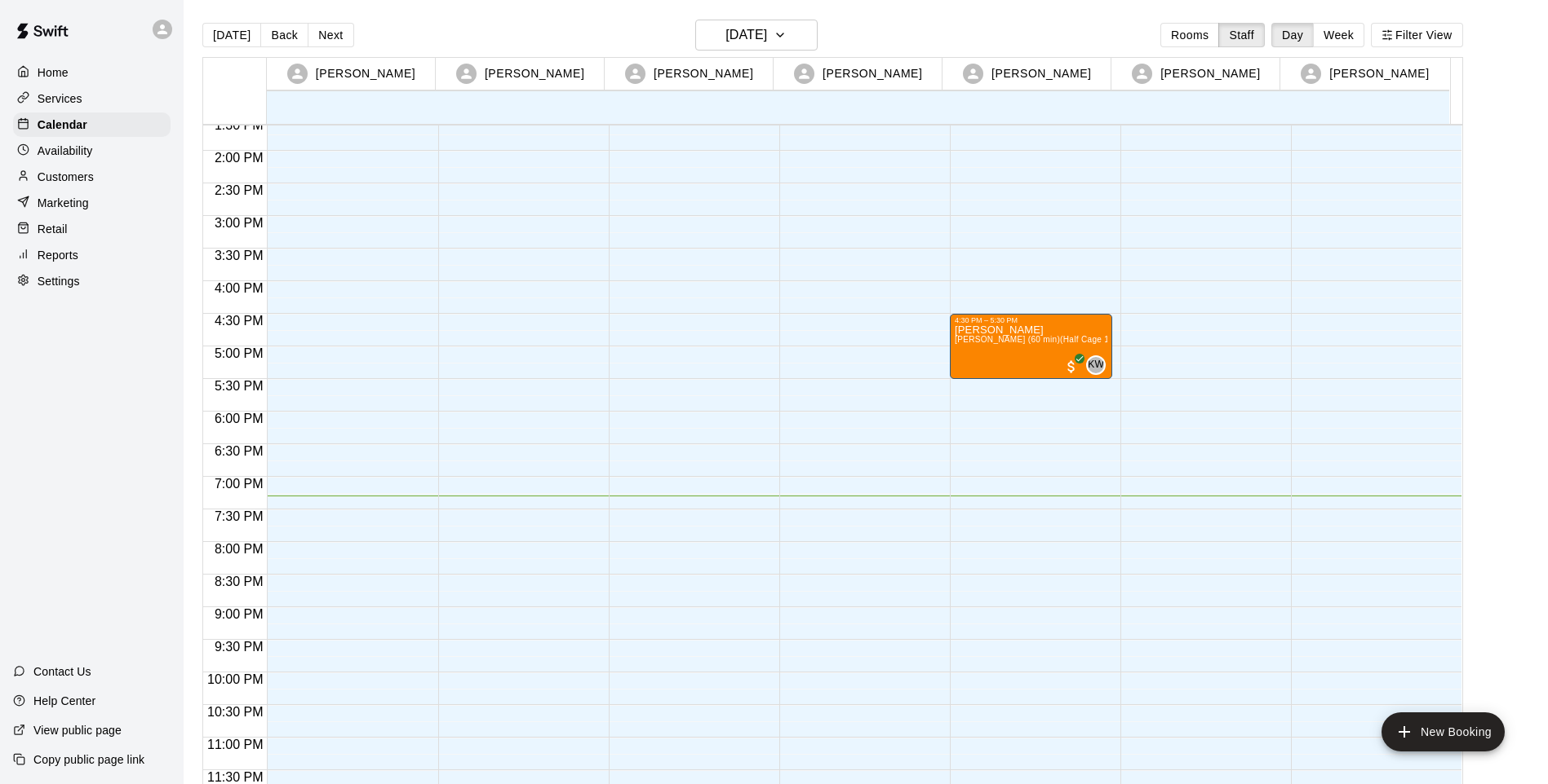
click at [103, 180] on div "Customers" at bounding box center [91, 177] width 158 height 25
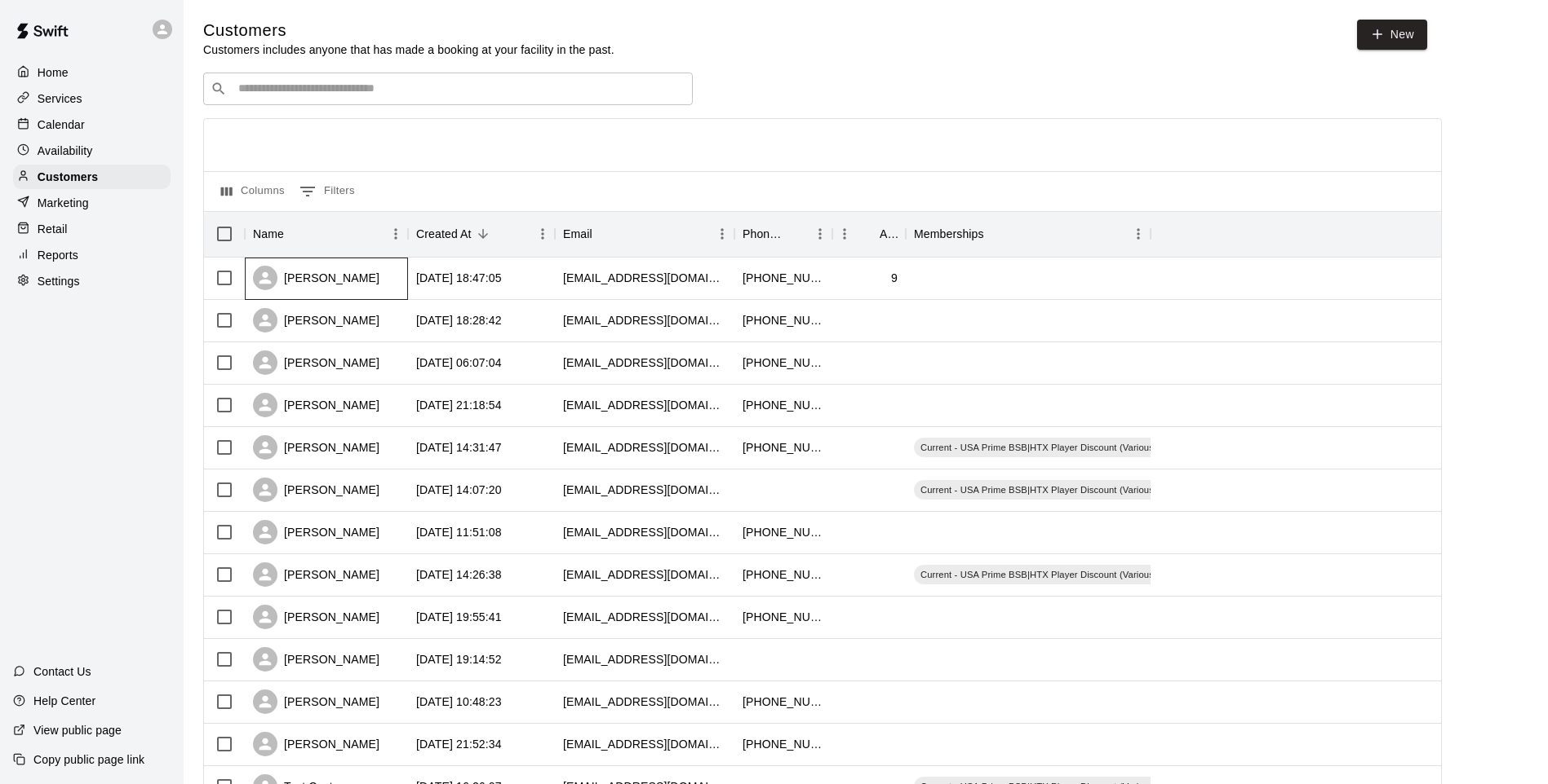
click at [321, 284] on div "[PERSON_NAME]" at bounding box center [316, 278] width 127 height 25
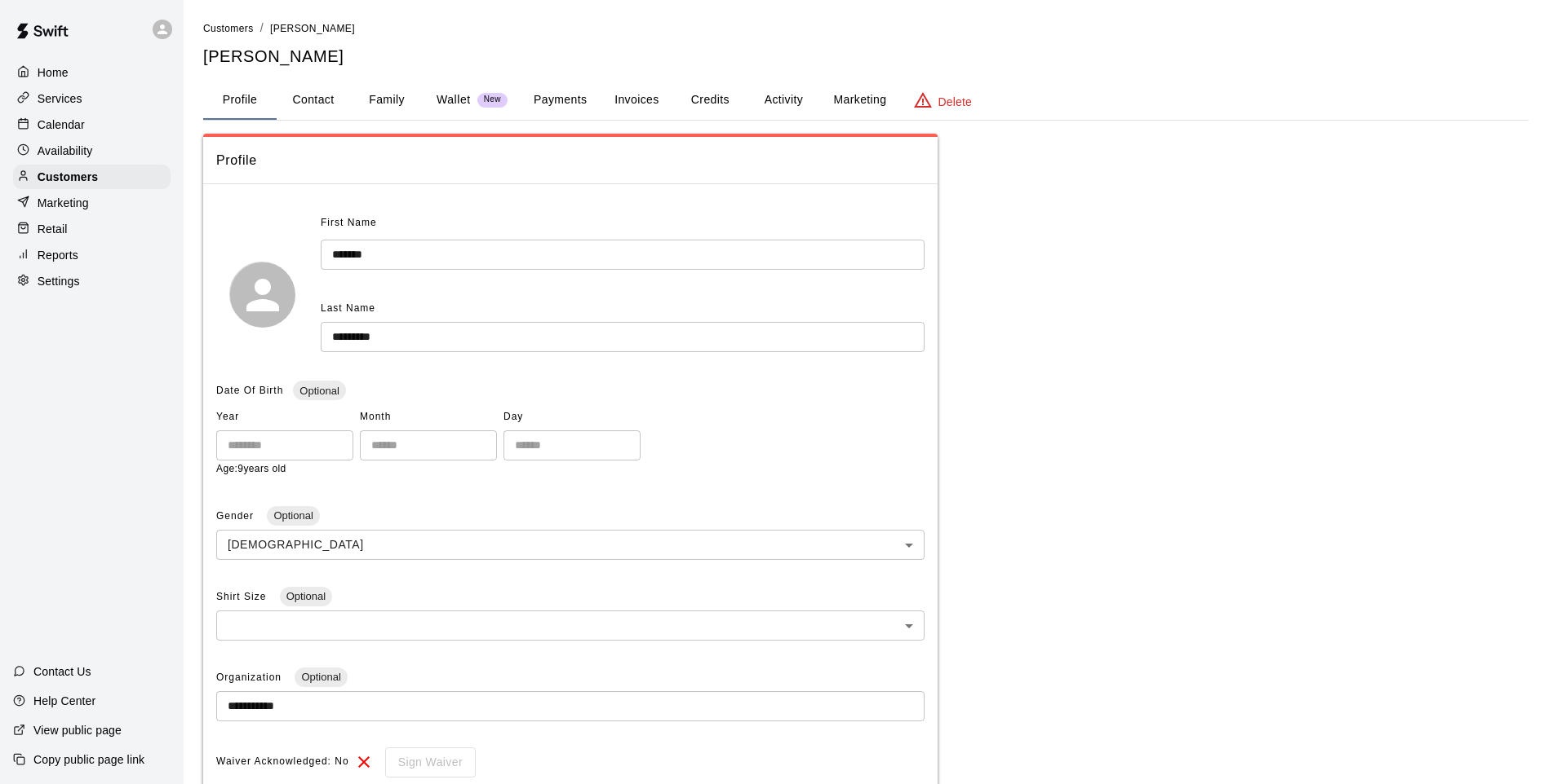
click at [119, 391] on div "Home Services Calendar Availability Customers Marketing Retail Reports Settings…" at bounding box center [91, 392] width 183 height 784
click at [92, 132] on div "Calendar" at bounding box center [91, 124] width 158 height 25
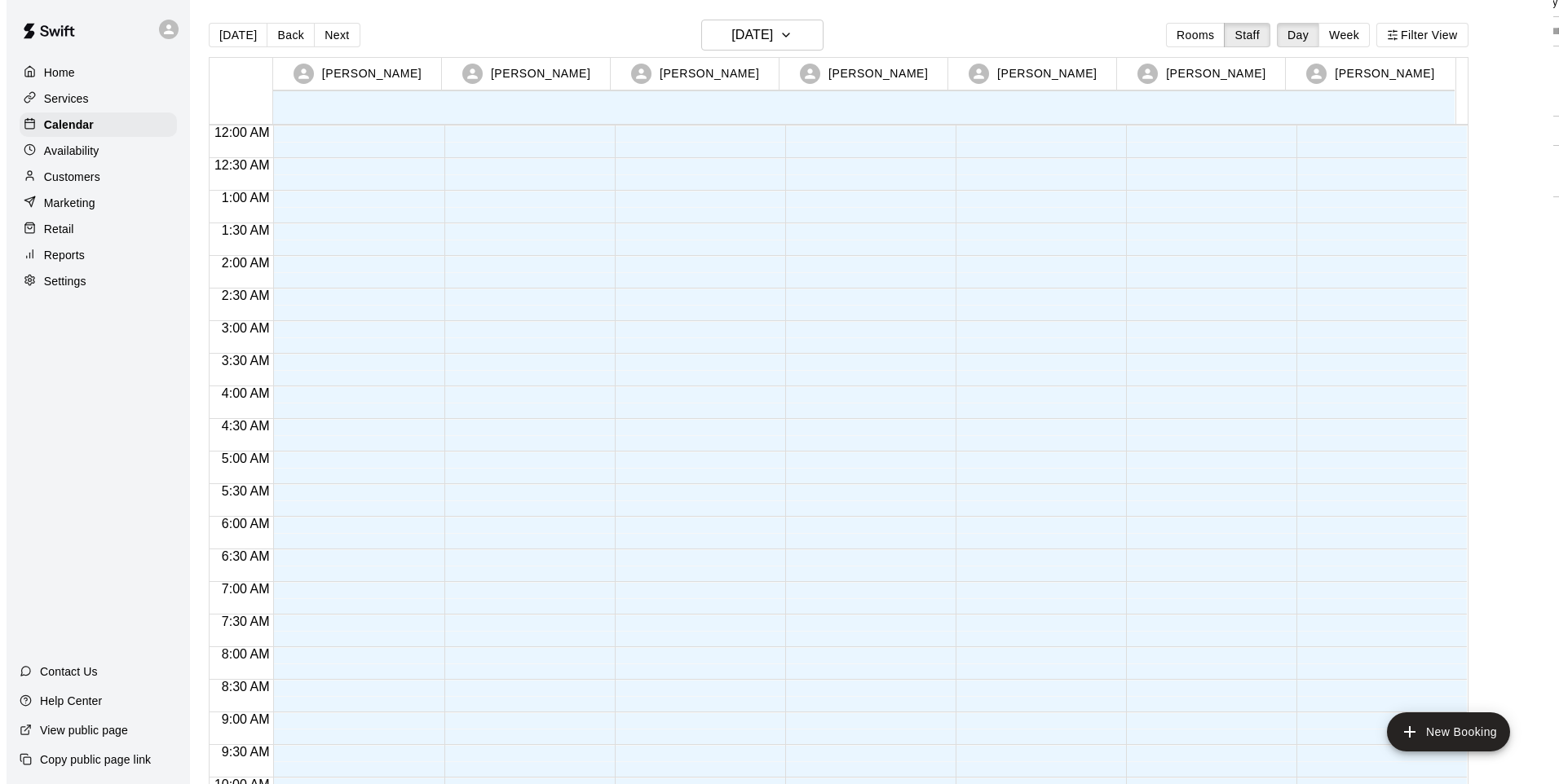
scroll to position [888, 0]
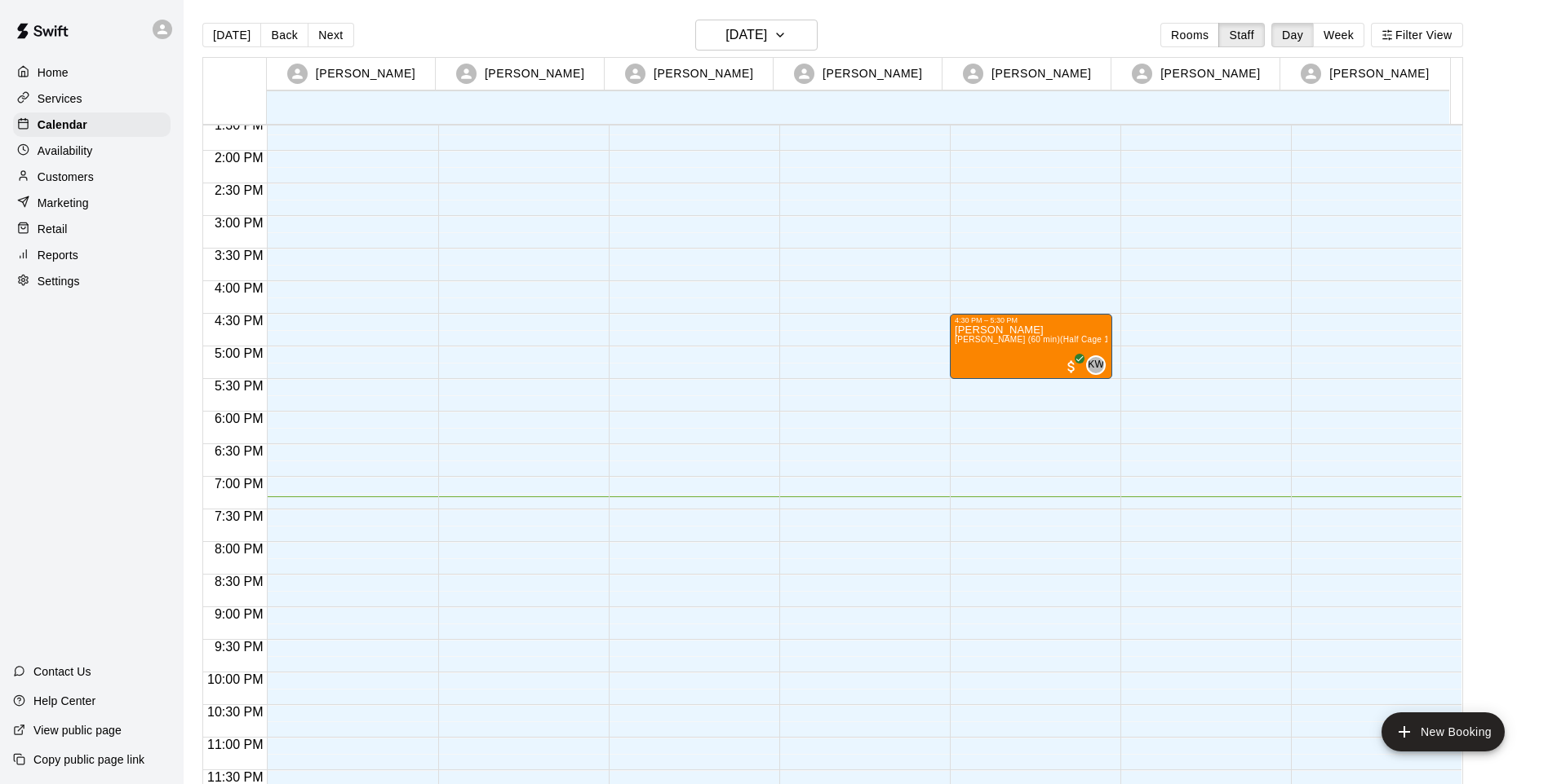
drag, startPoint x: 337, startPoint y: 462, endPoint x: 317, endPoint y: 449, distance: 23.9
click at [317, 449] on div at bounding box center [348, 20] width 162 height 1565
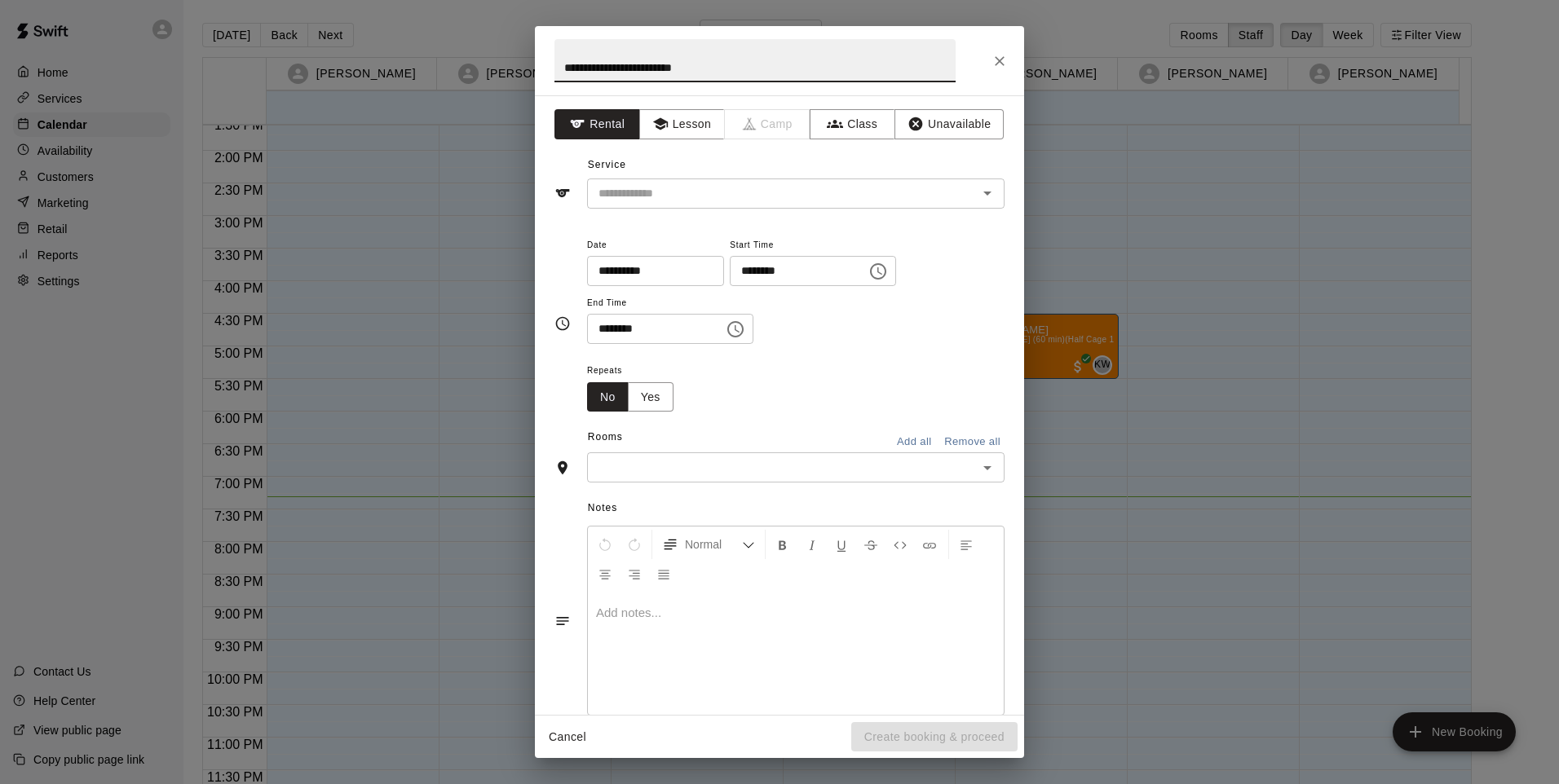
type input "**********"
click at [697, 135] on button "Lesson" at bounding box center [682, 124] width 86 height 30
click at [977, 202] on icon "Open" at bounding box center [986, 192] width 19 height 19
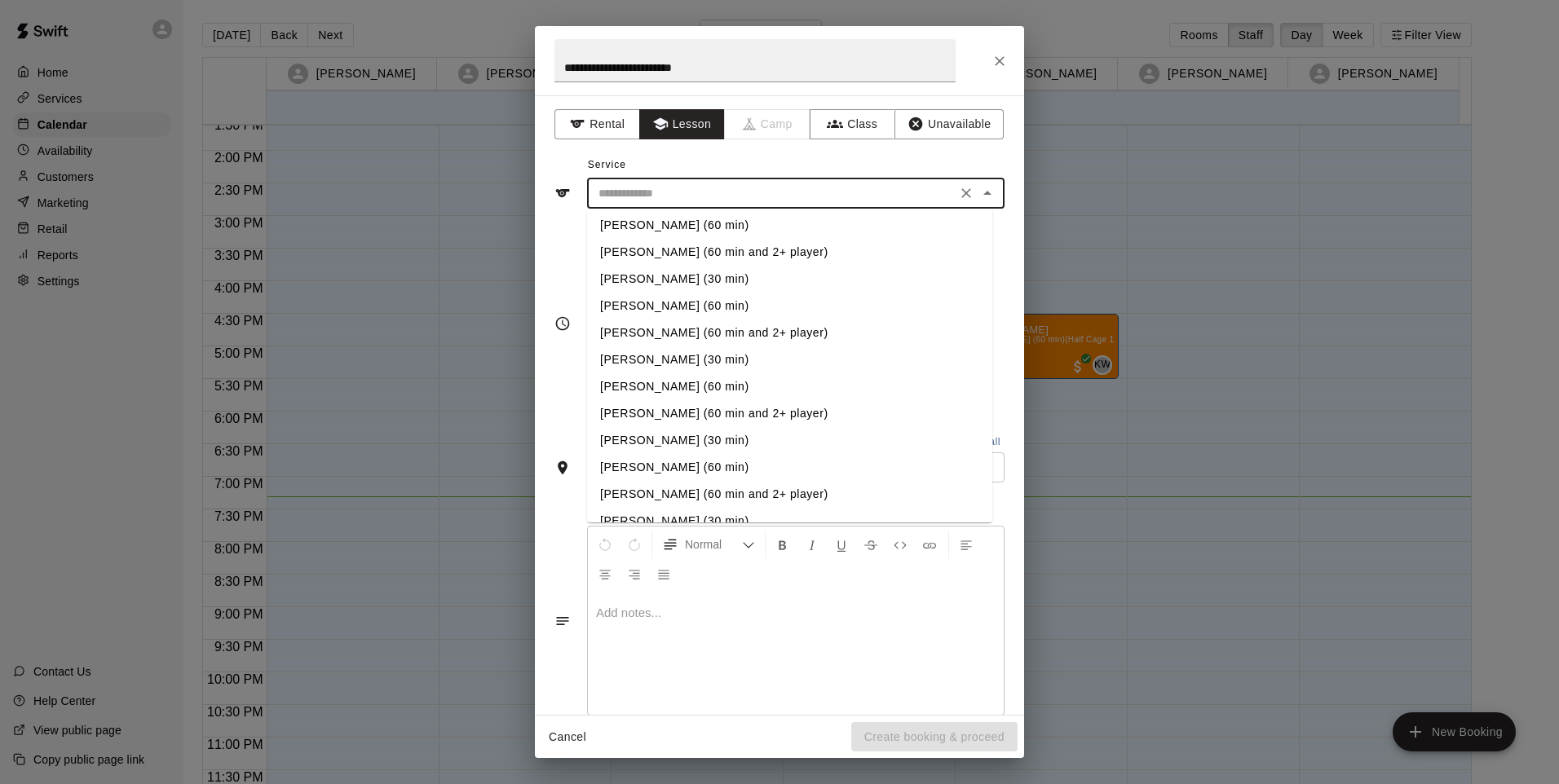
scroll to position [883, 0]
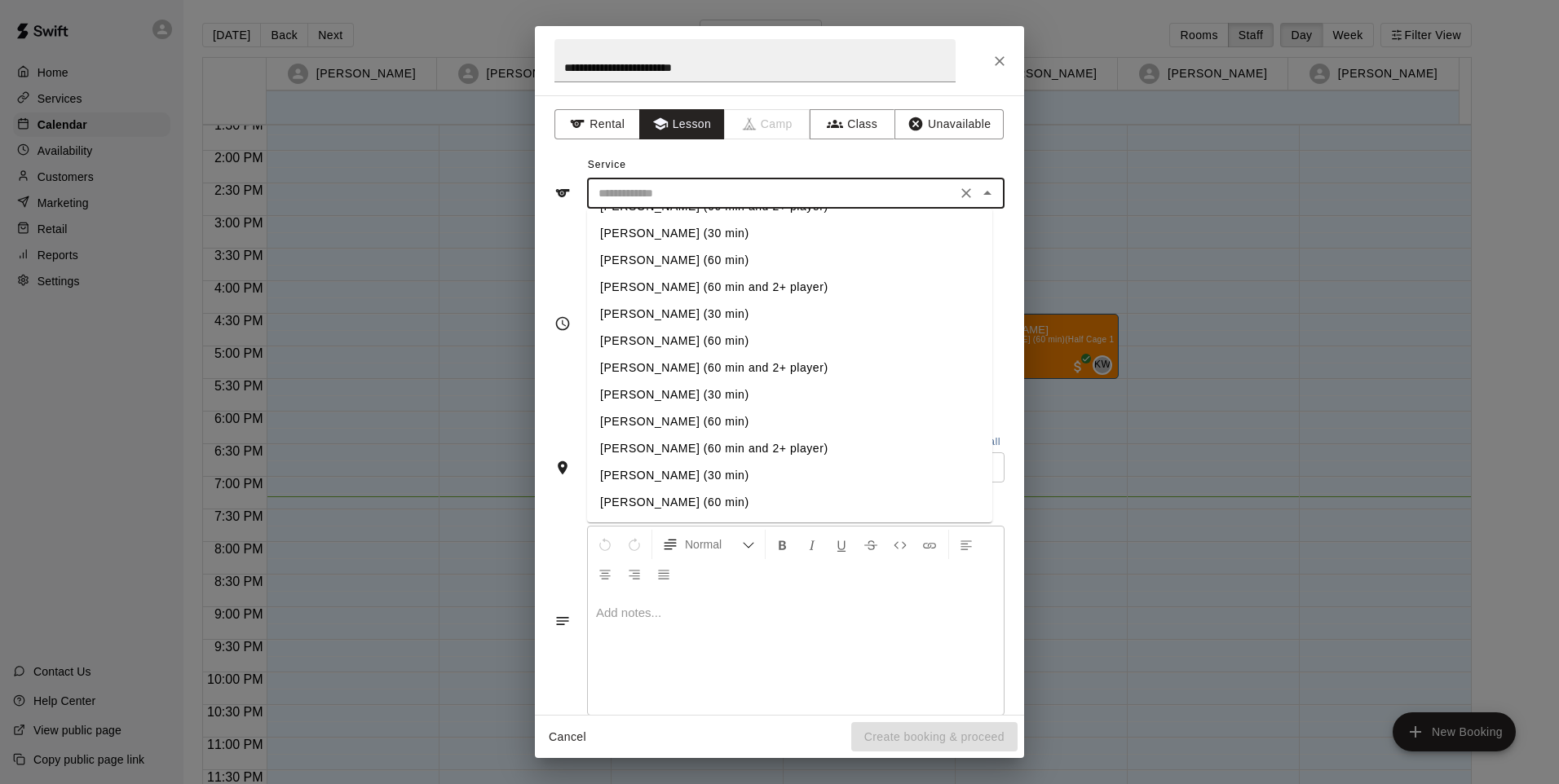
click at [663, 500] on li "[PERSON_NAME] (60 min)" at bounding box center [790, 503] width 406 height 27
type input "**********"
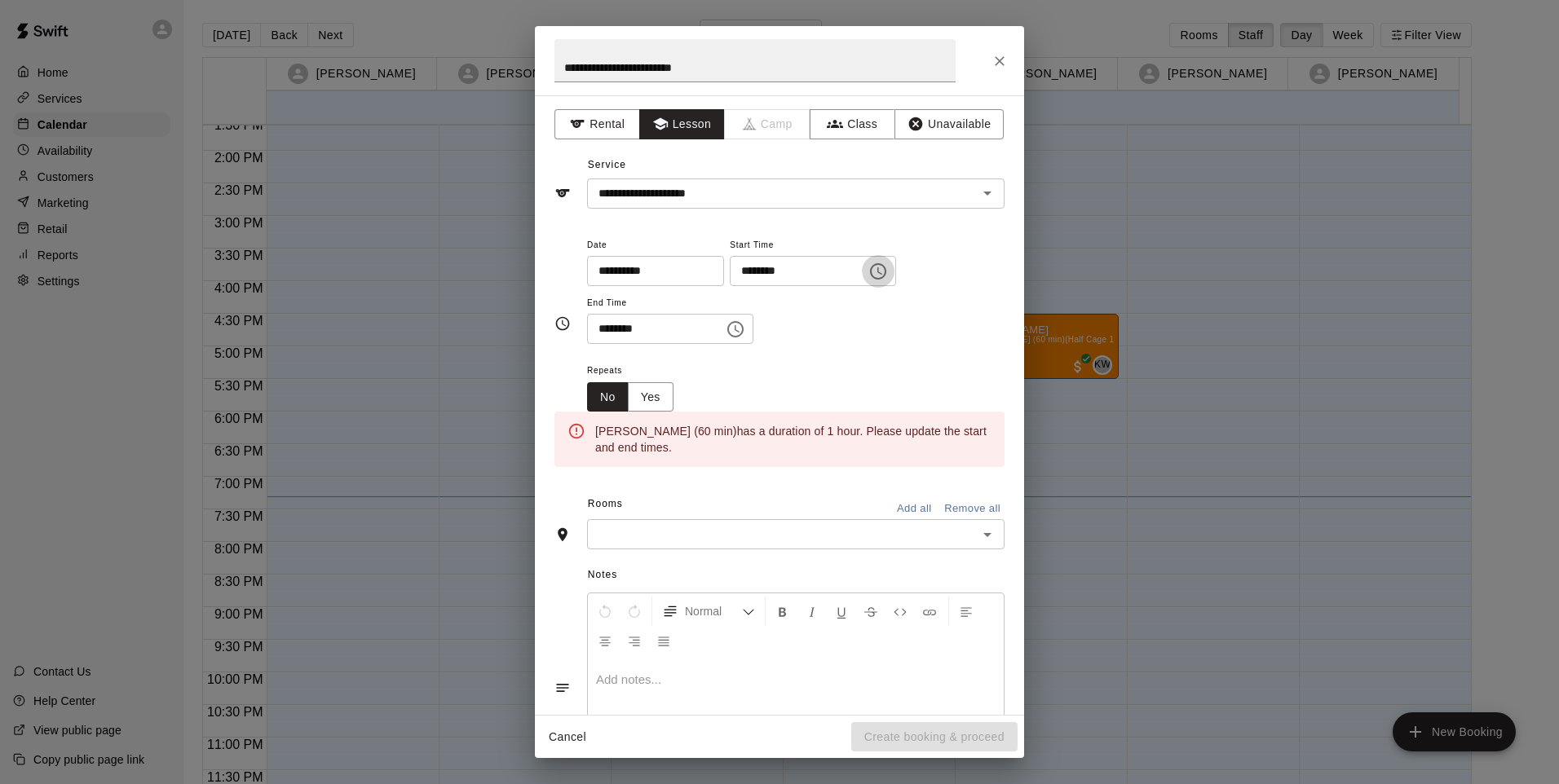
click at [886, 278] on icon "Choose time, selected time is 6:30 PM" at bounding box center [878, 272] width 16 height 16
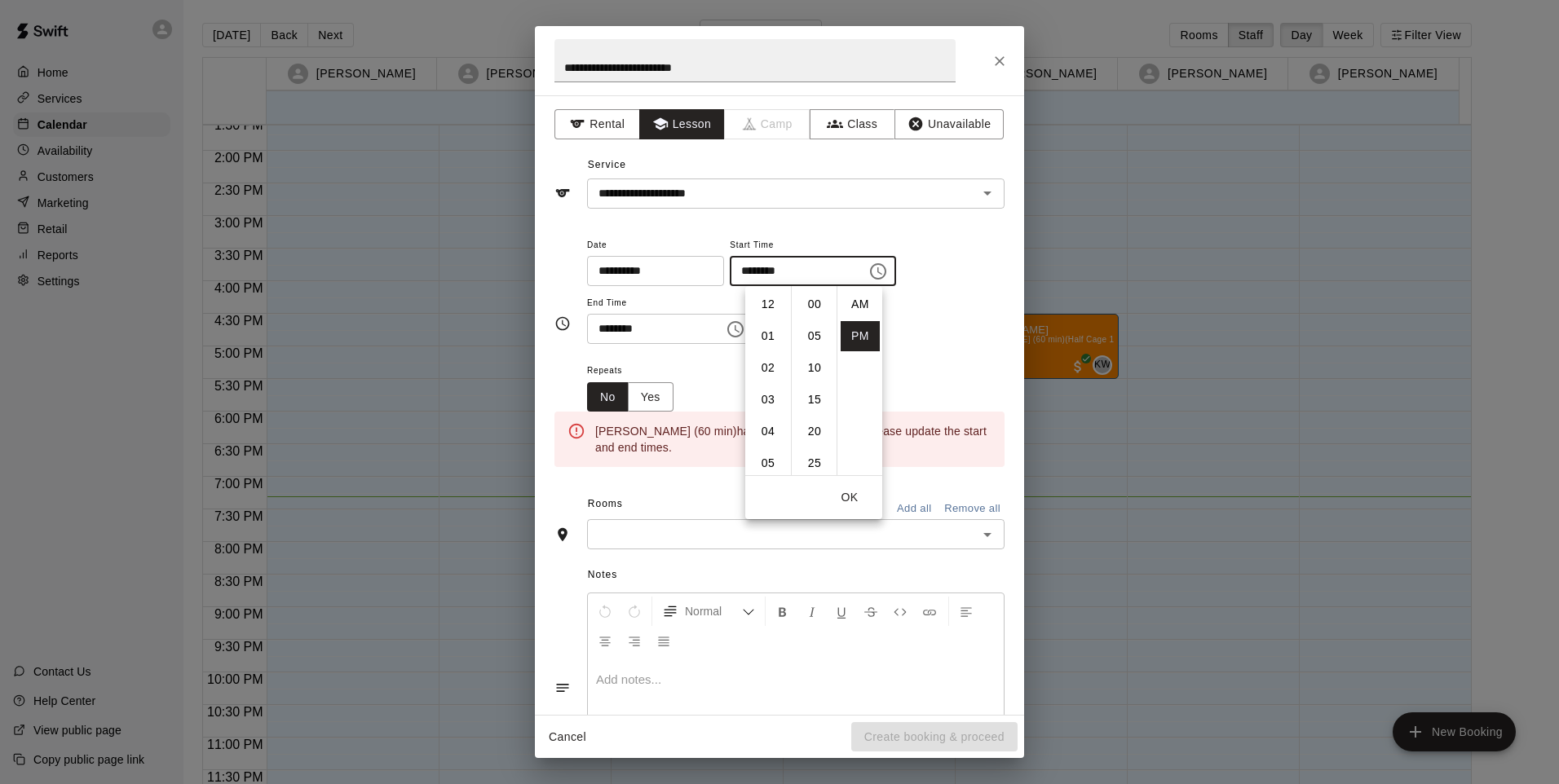
scroll to position [29, 0]
click at [767, 341] on li "07" at bounding box center [768, 335] width 39 height 30
click at [811, 307] on li "00" at bounding box center [814, 304] width 39 height 30
type input "********"
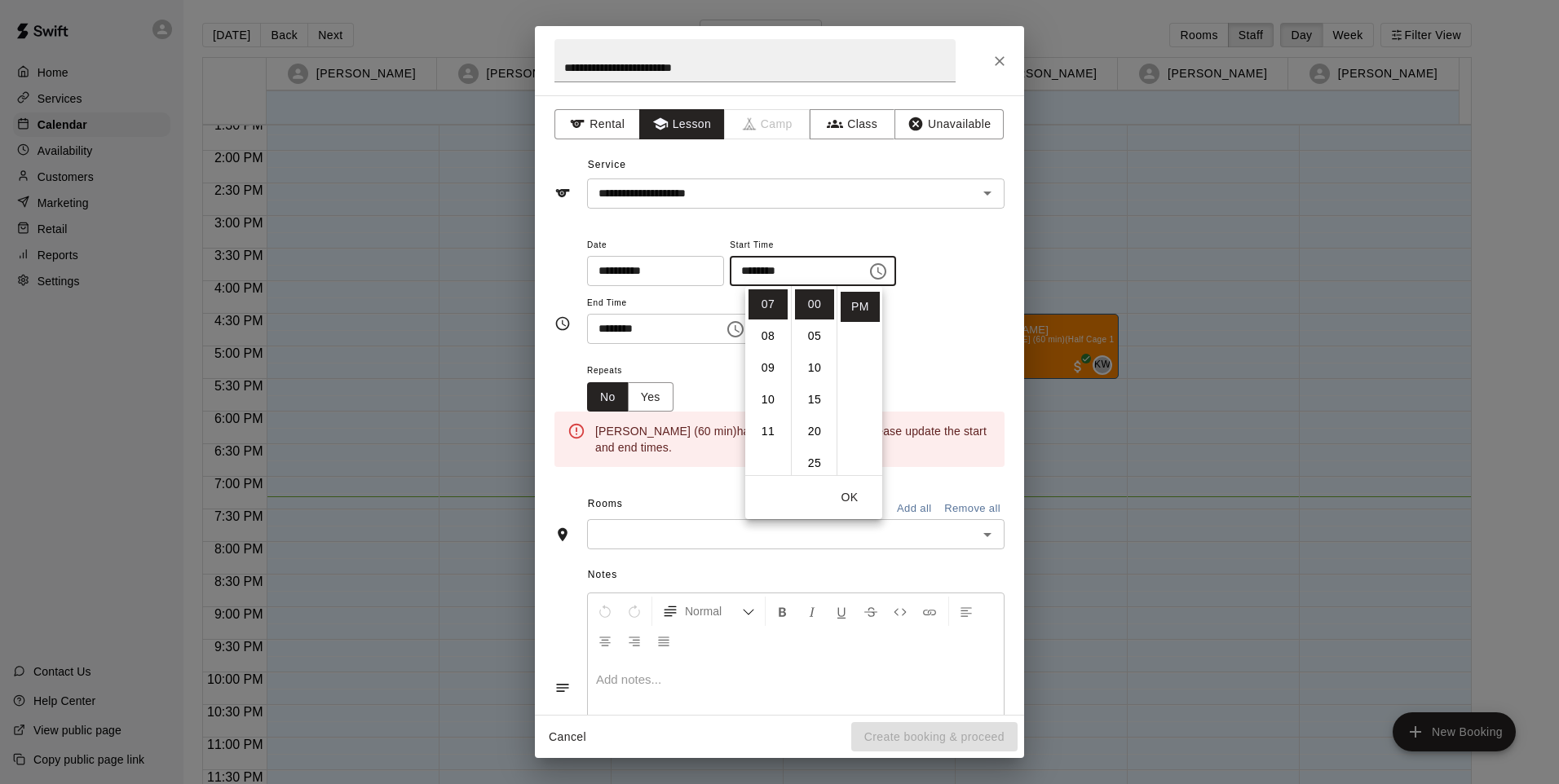
click at [725, 368] on div "Repeats No Yes" at bounding box center [796, 386] width 418 height 51
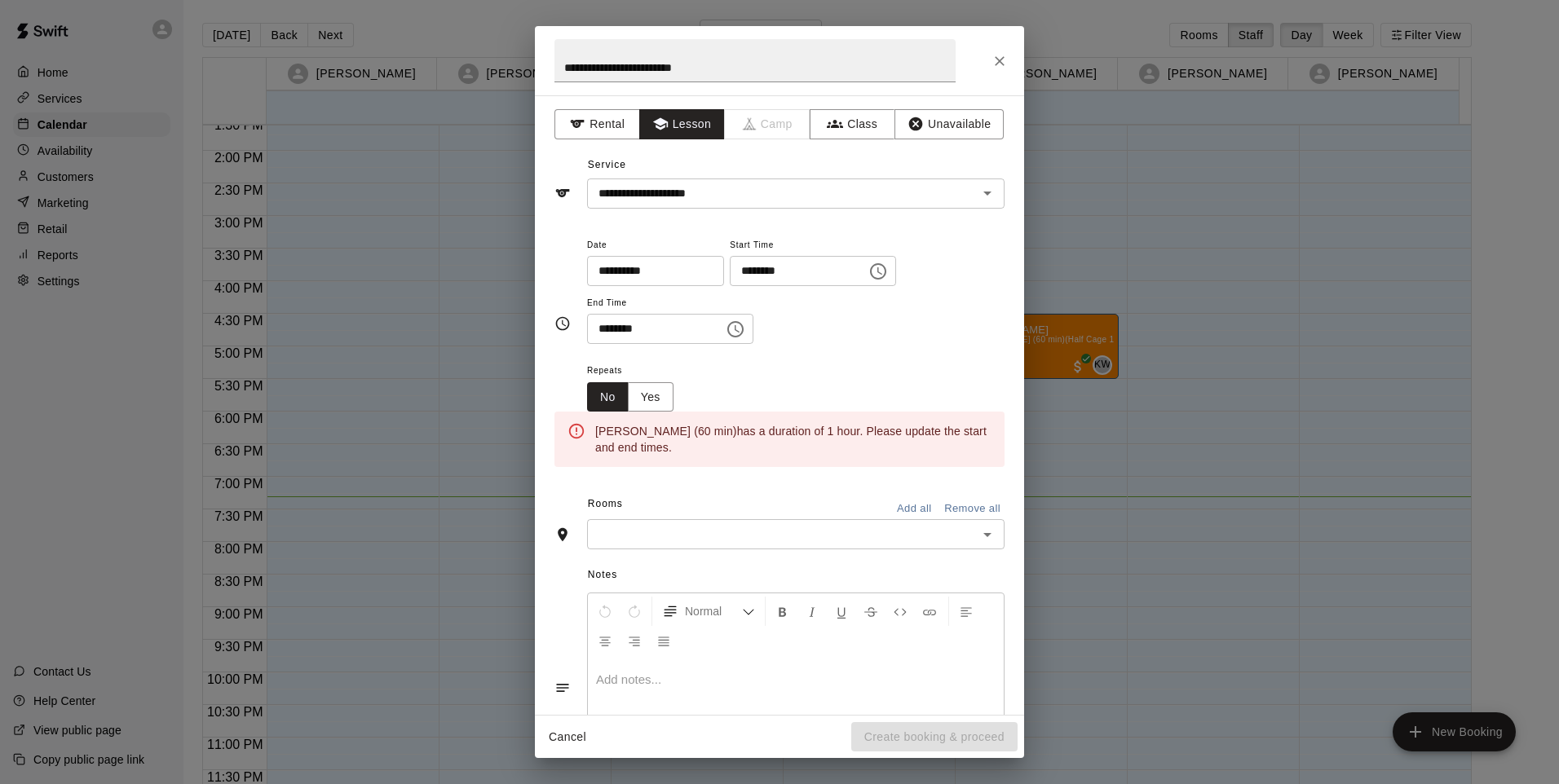
click at [745, 335] on icon "Choose time, selected time is 7:00 PM" at bounding box center [735, 329] width 19 height 19
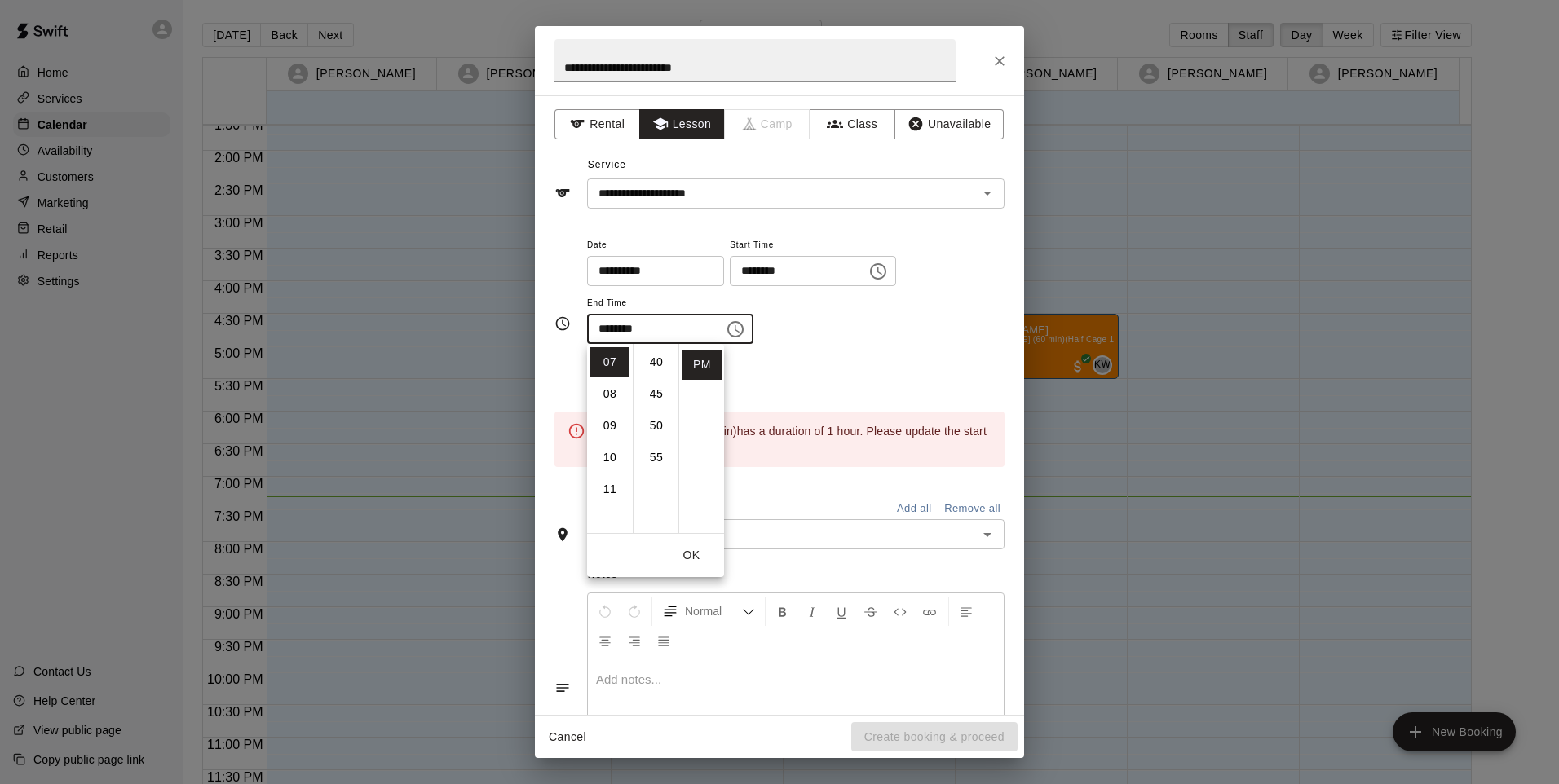
scroll to position [249, 0]
click at [606, 402] on li "08" at bounding box center [610, 394] width 39 height 30
type input "********"
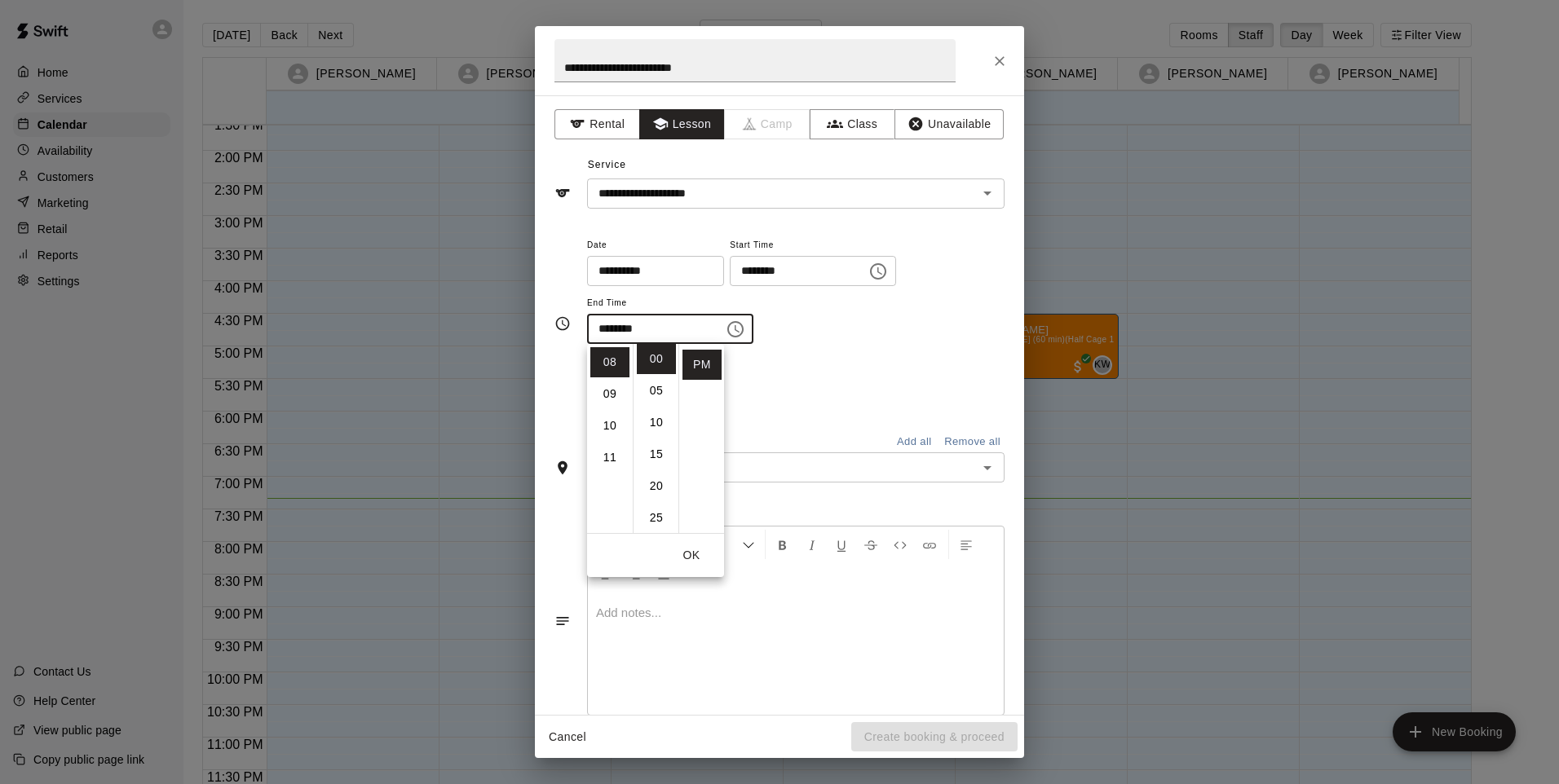
scroll to position [0, 0]
click at [692, 553] on button "OK" at bounding box center [691, 555] width 52 height 30
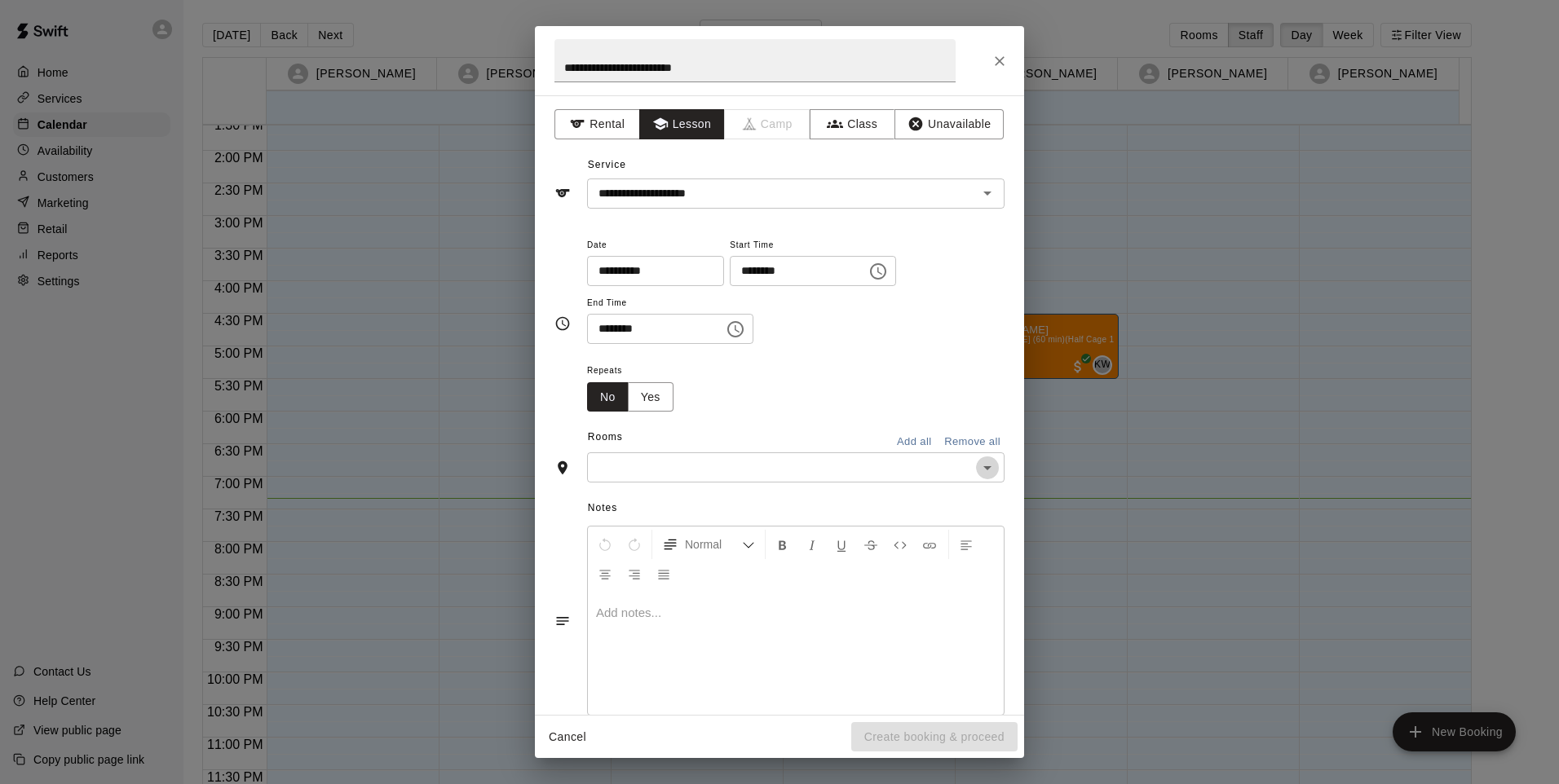
click at [981, 469] on icon "Open" at bounding box center [986, 468] width 19 height 19
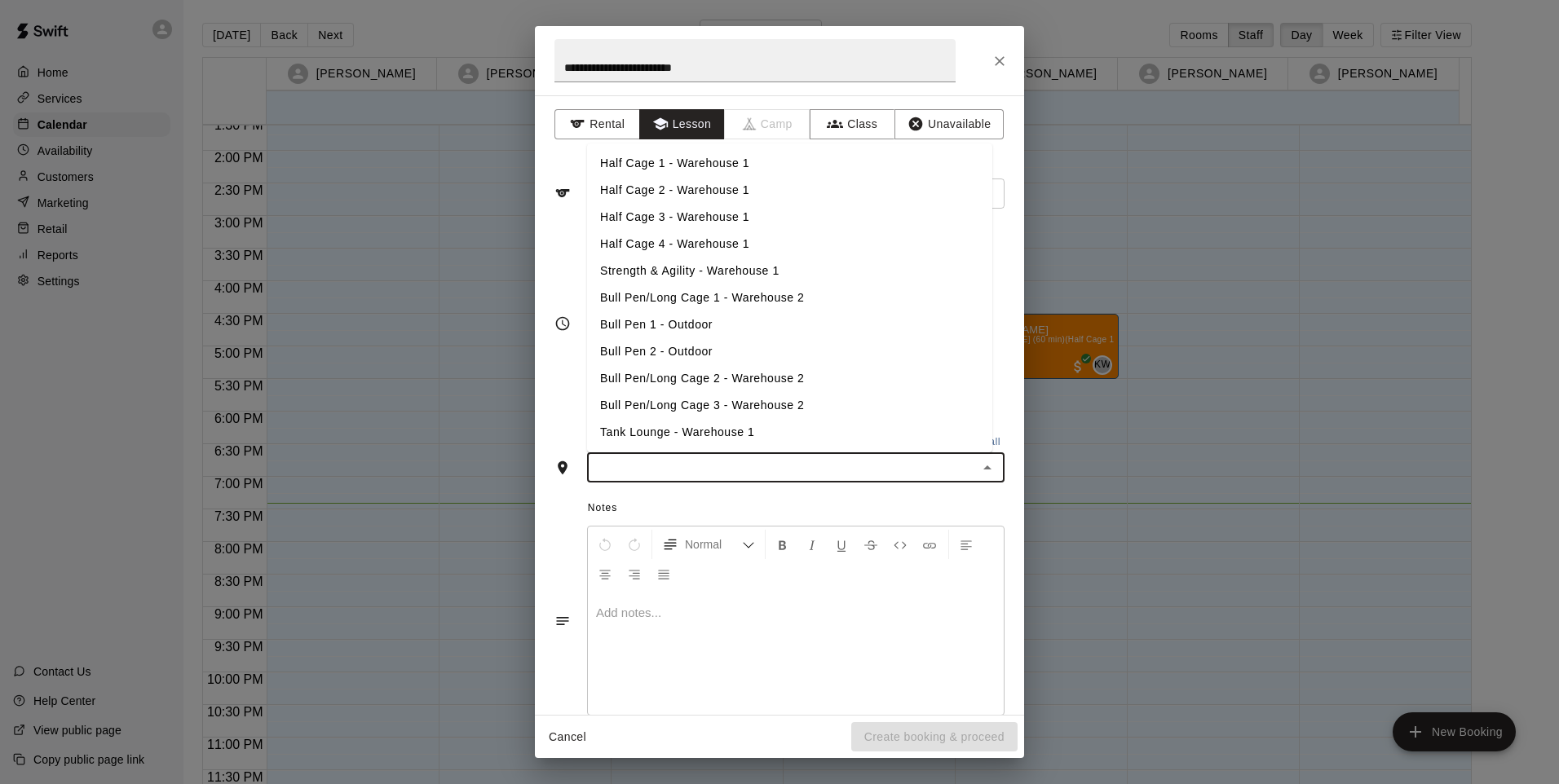
click at [660, 332] on li "Bull Pen 1 - Outdoor" at bounding box center [790, 325] width 406 height 27
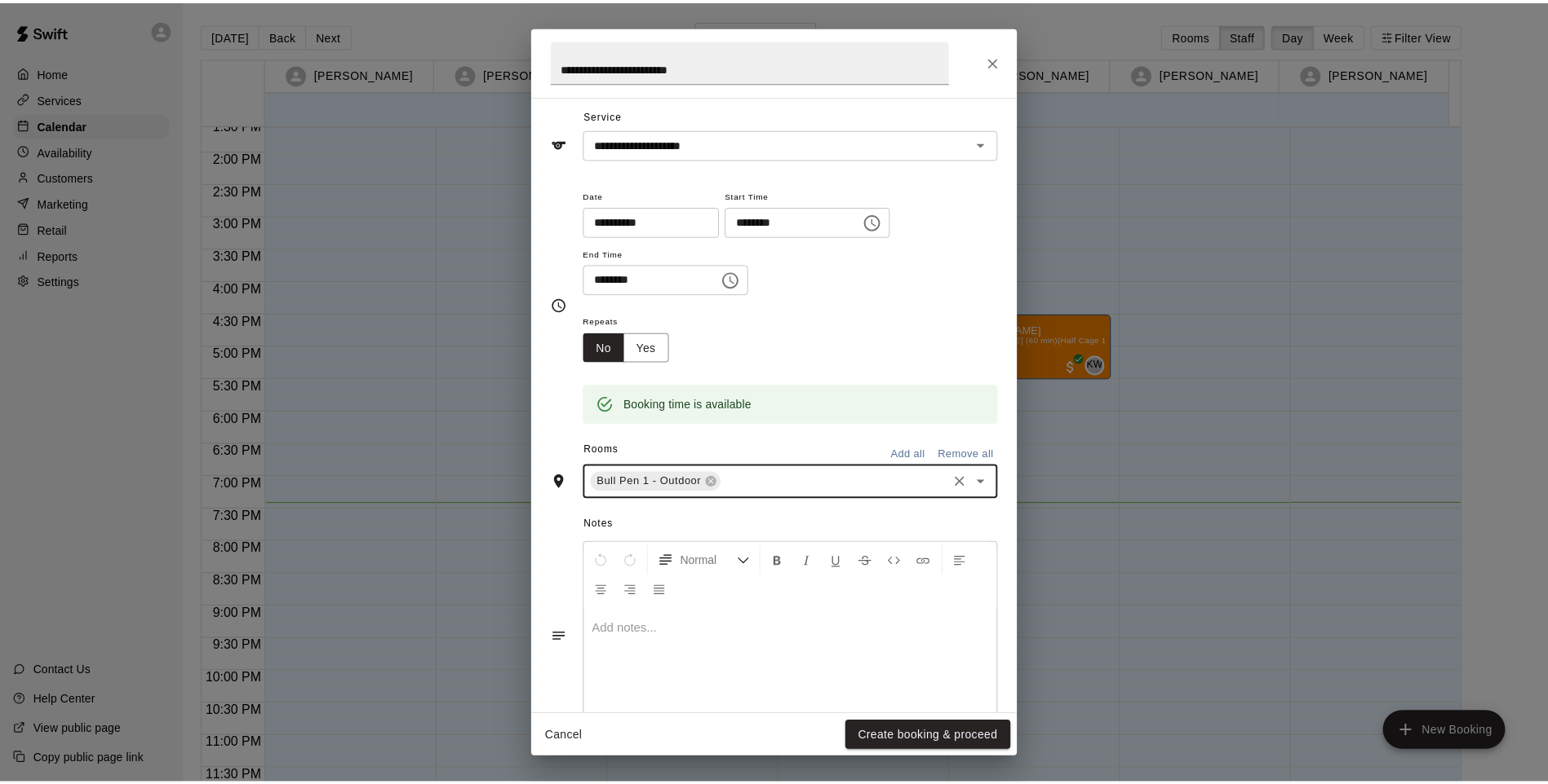
scroll to position [97, 0]
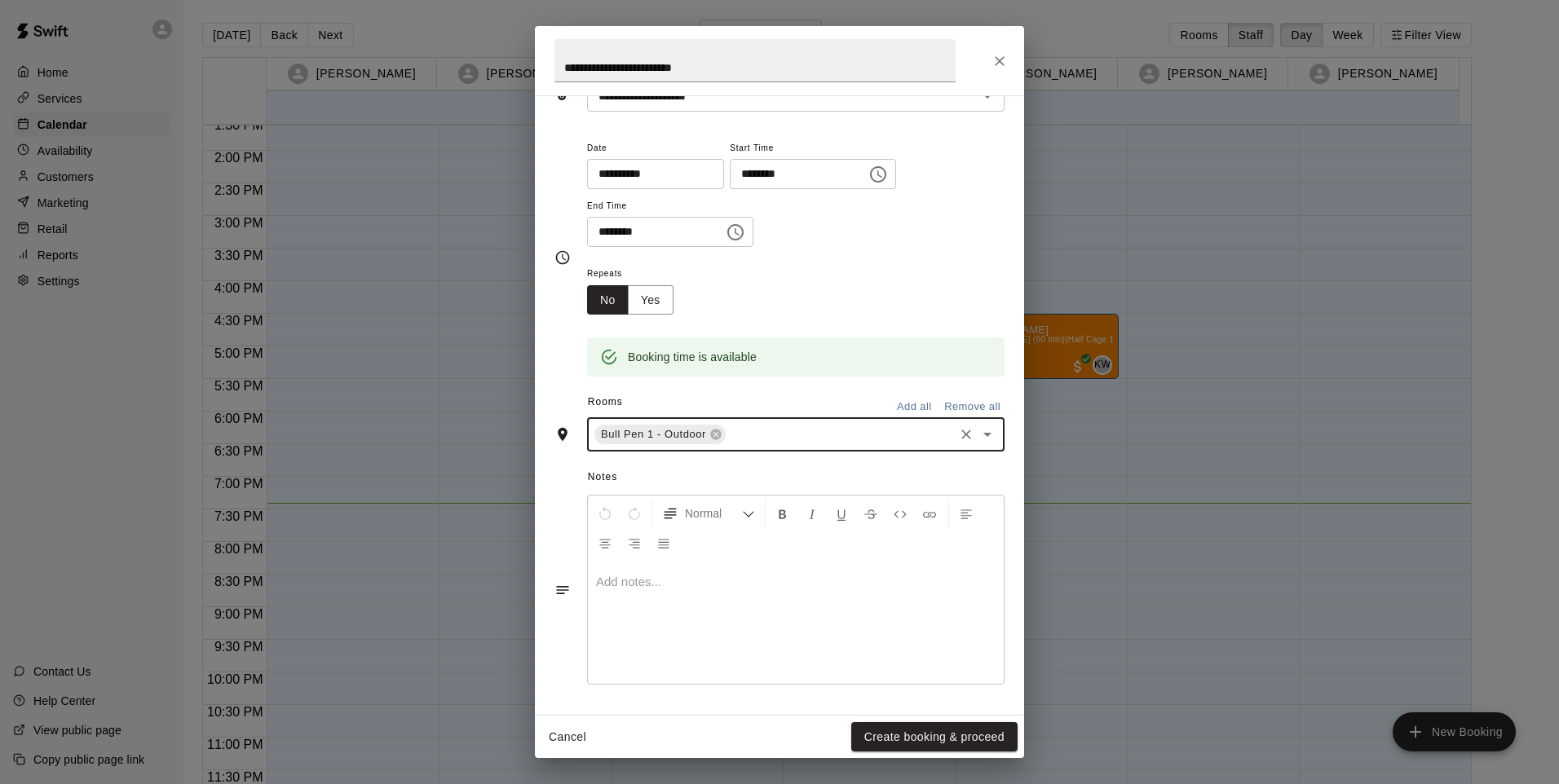
click at [918, 746] on button "Create booking & proceed" at bounding box center [934, 737] width 166 height 30
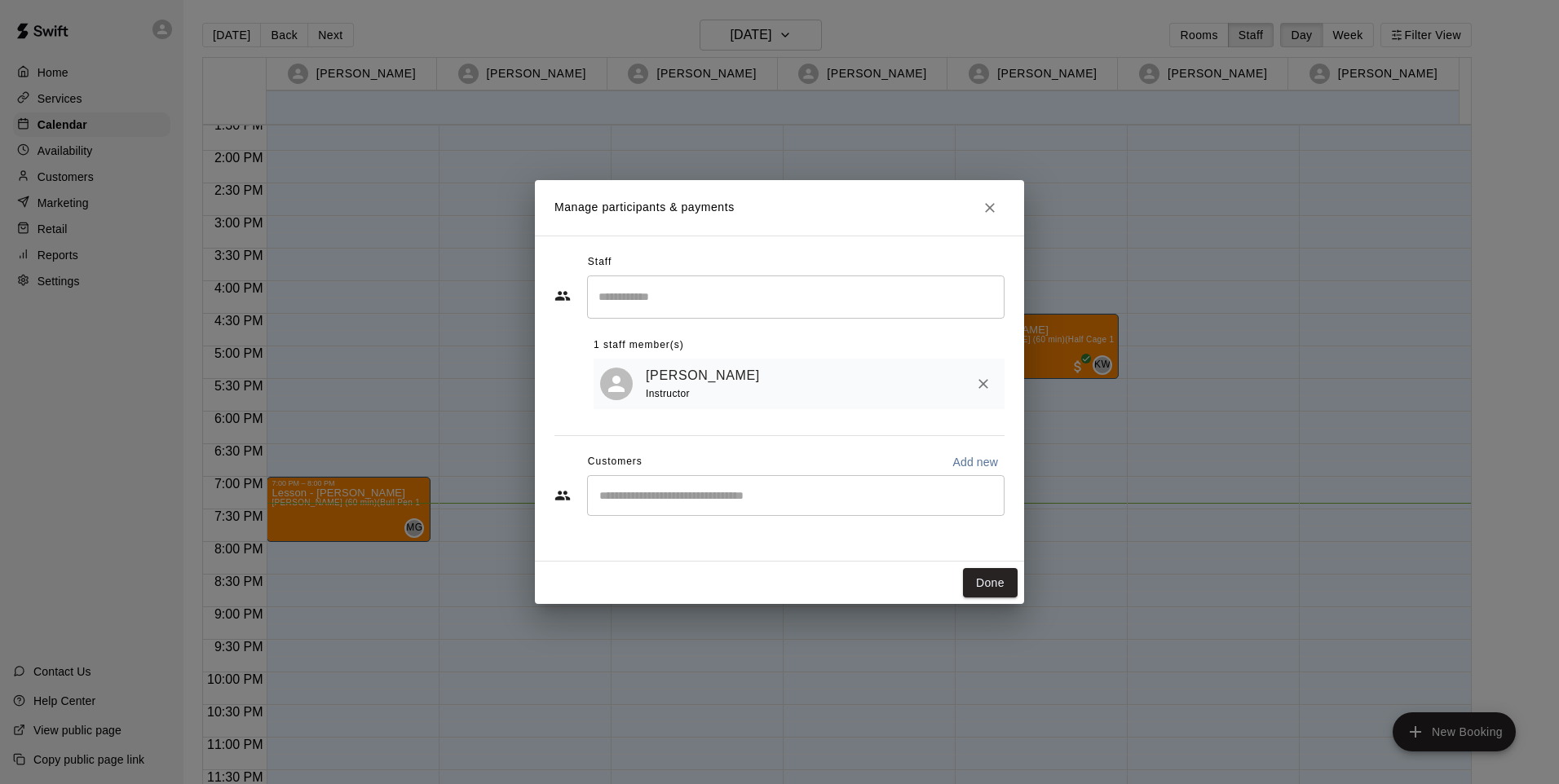
click at [986, 474] on button "Add new" at bounding box center [975, 462] width 58 height 26
select select "**"
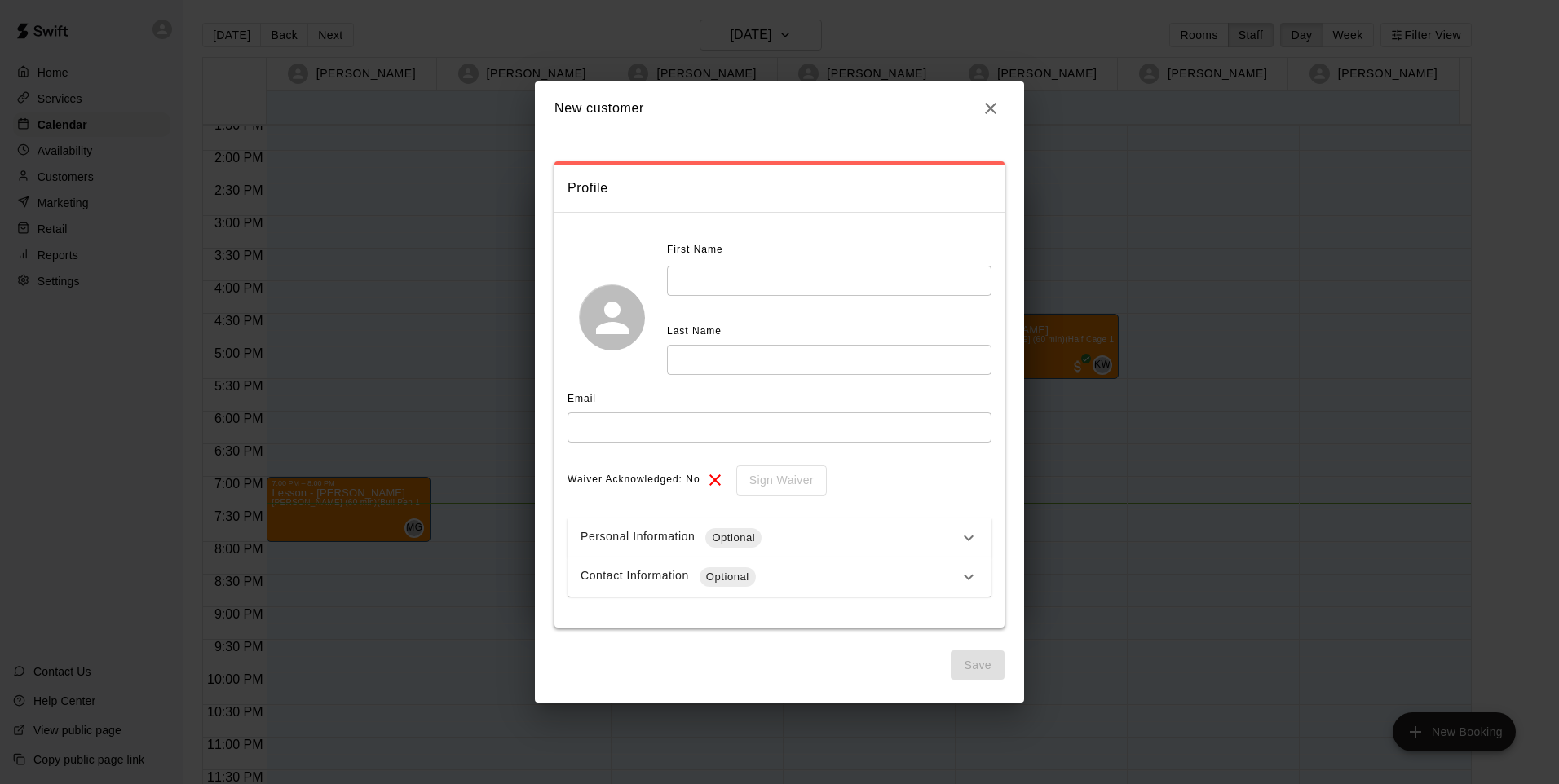
click at [770, 288] on input "text" at bounding box center [830, 281] width 325 height 30
click at [984, 539] on div "Personal Information Optional" at bounding box center [779, 538] width 424 height 39
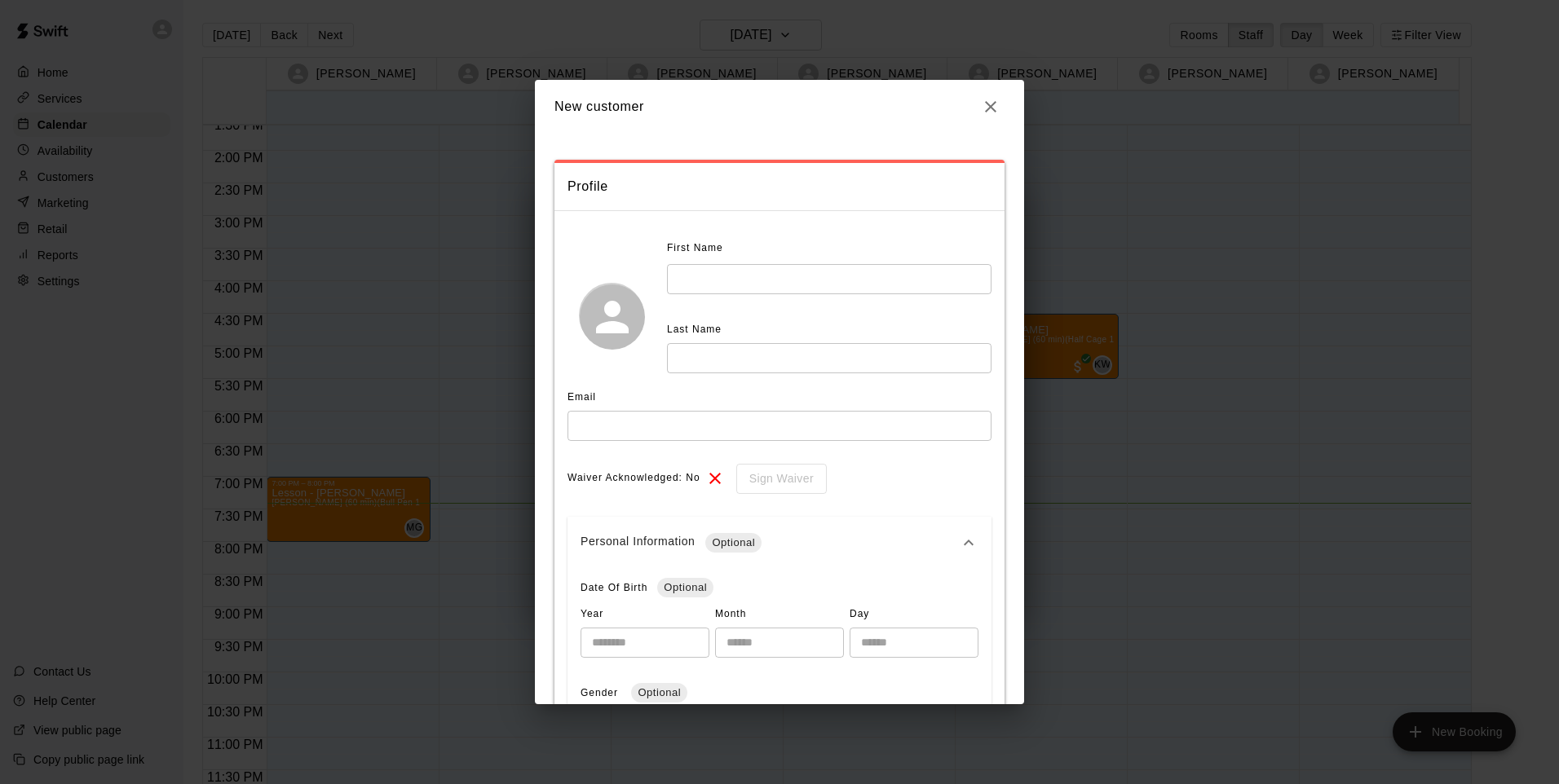
click at [639, 103] on h6 "New customer" at bounding box center [599, 107] width 89 height 21
click at [982, 104] on icon "button" at bounding box center [990, 106] width 19 height 19
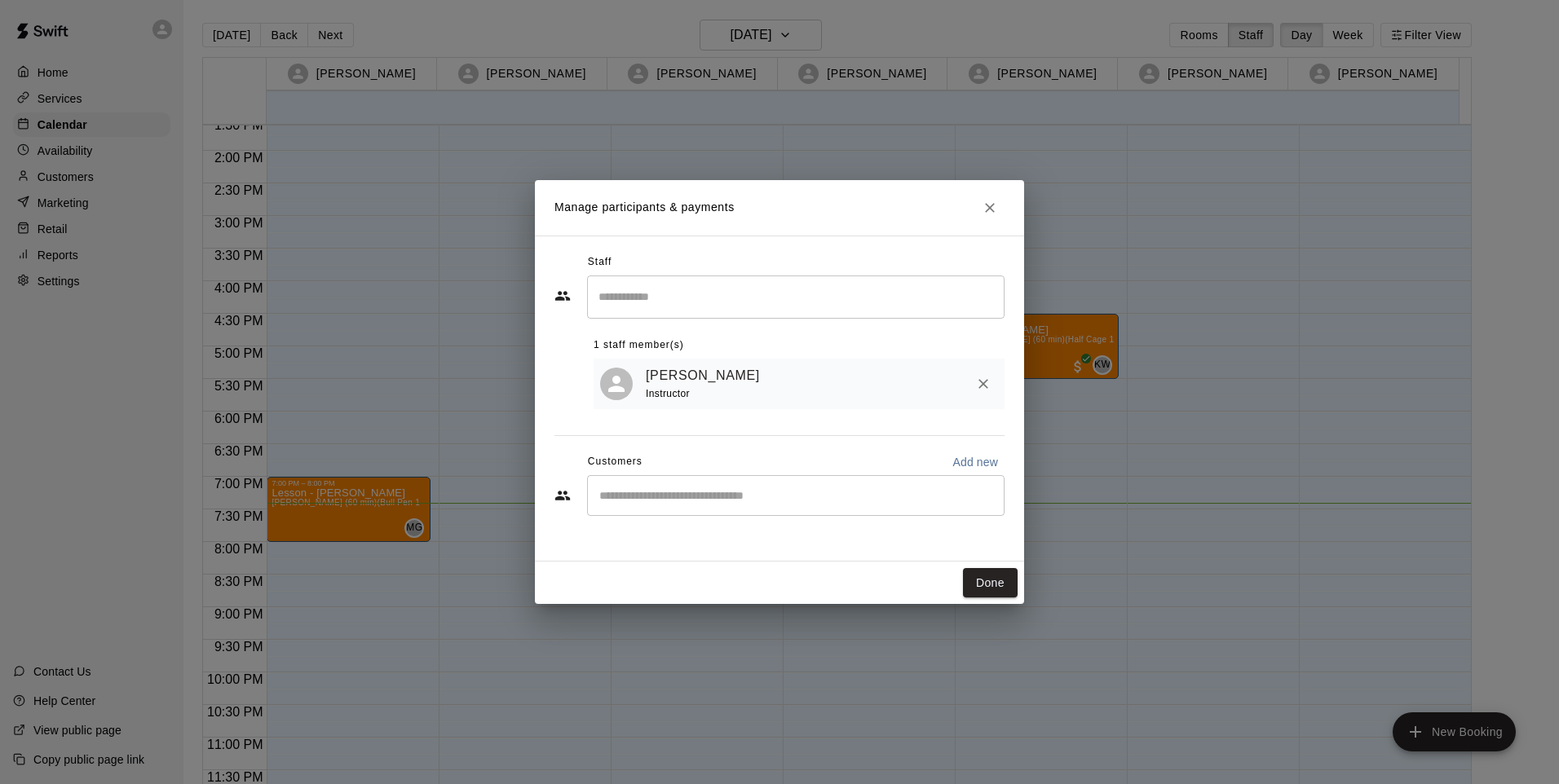
click at [912, 511] on div "​" at bounding box center [796, 495] width 418 height 41
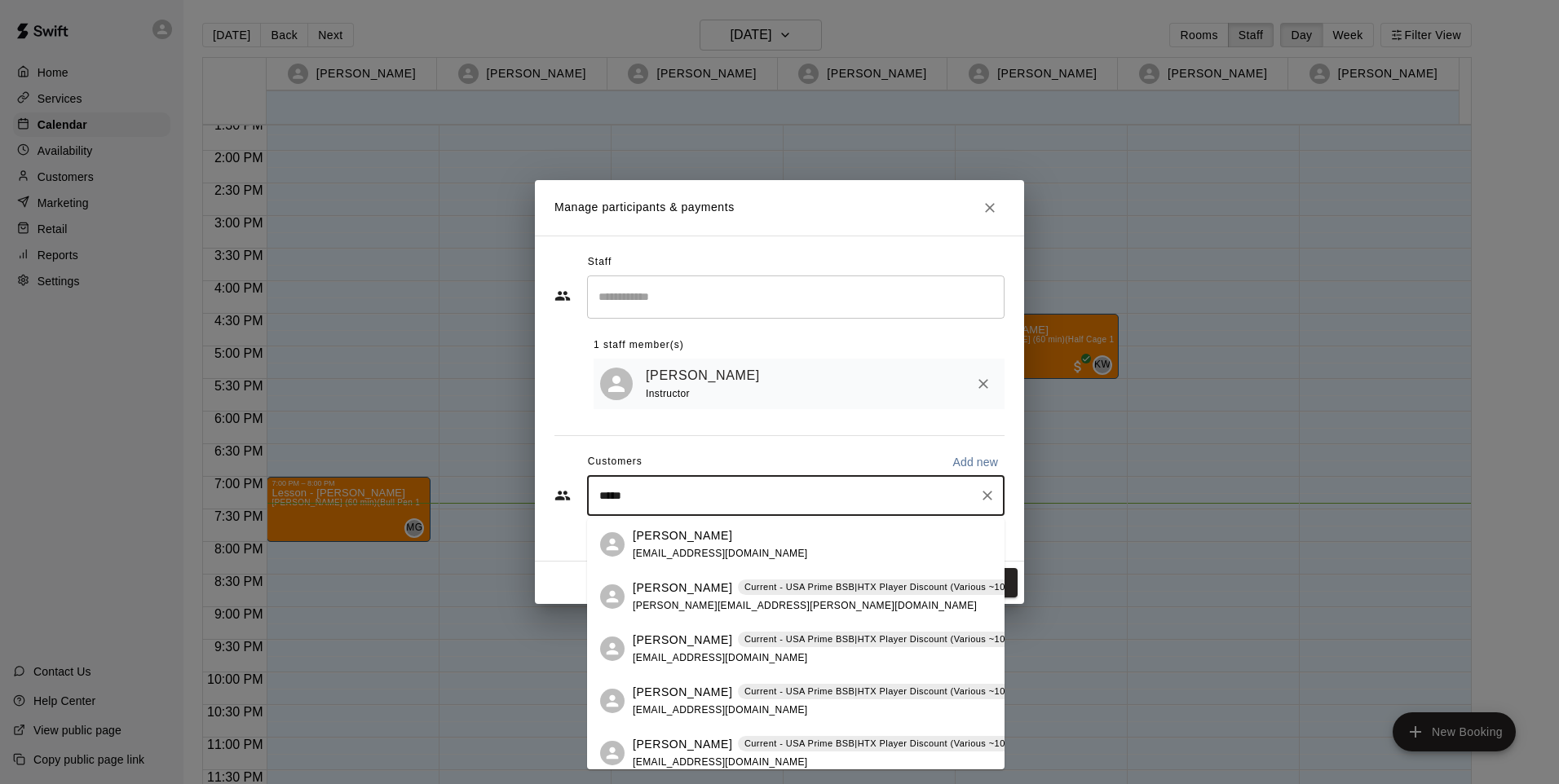
type input "****"
click at [678, 541] on p "[PERSON_NAME]" at bounding box center [682, 536] width 99 height 17
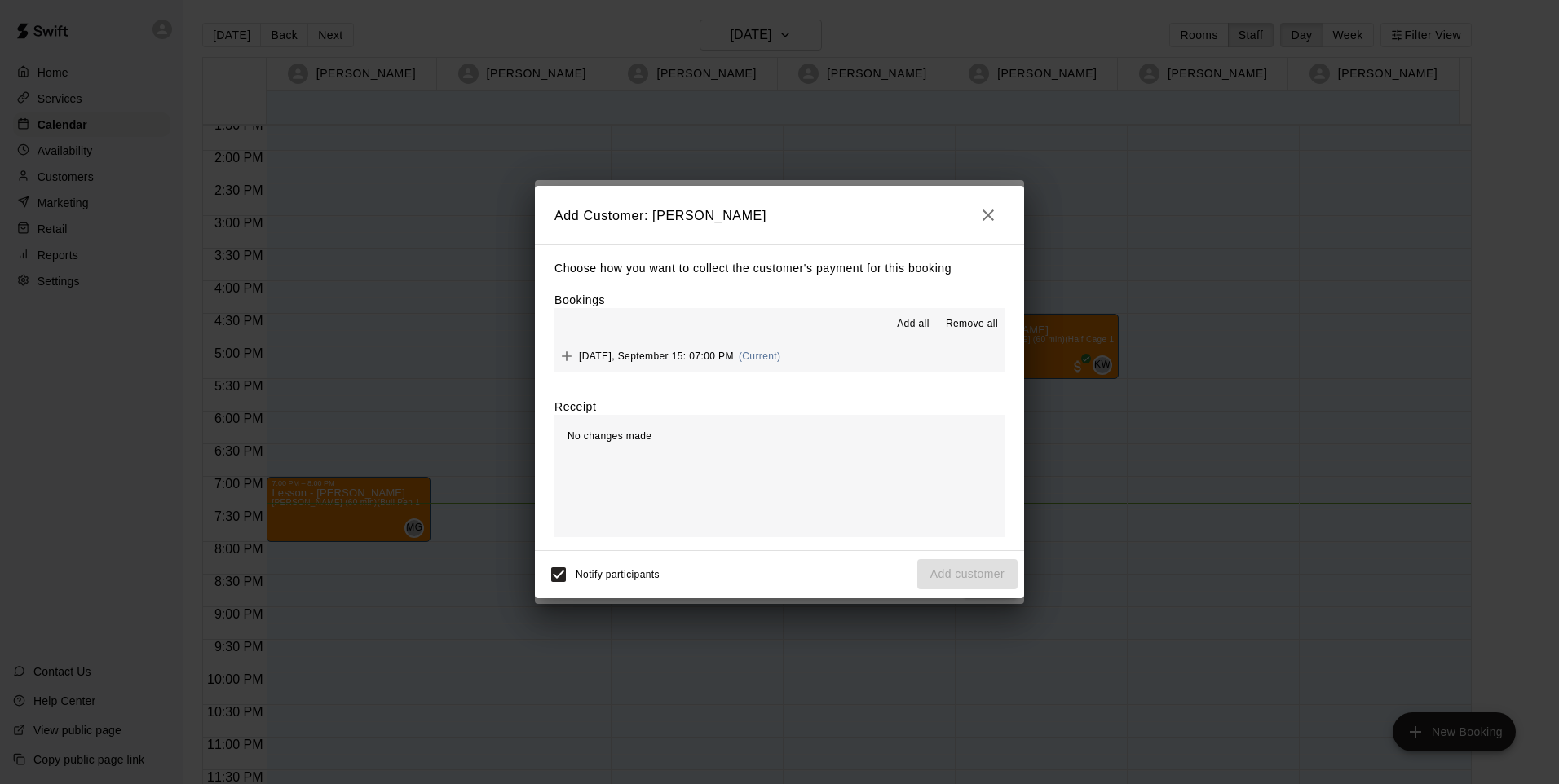
drag, startPoint x: 764, startPoint y: 560, endPoint x: 753, endPoint y: 570, distance: 14.9
click at [768, 564] on div "Notify participants Add customer" at bounding box center [780, 575] width 476 height 35
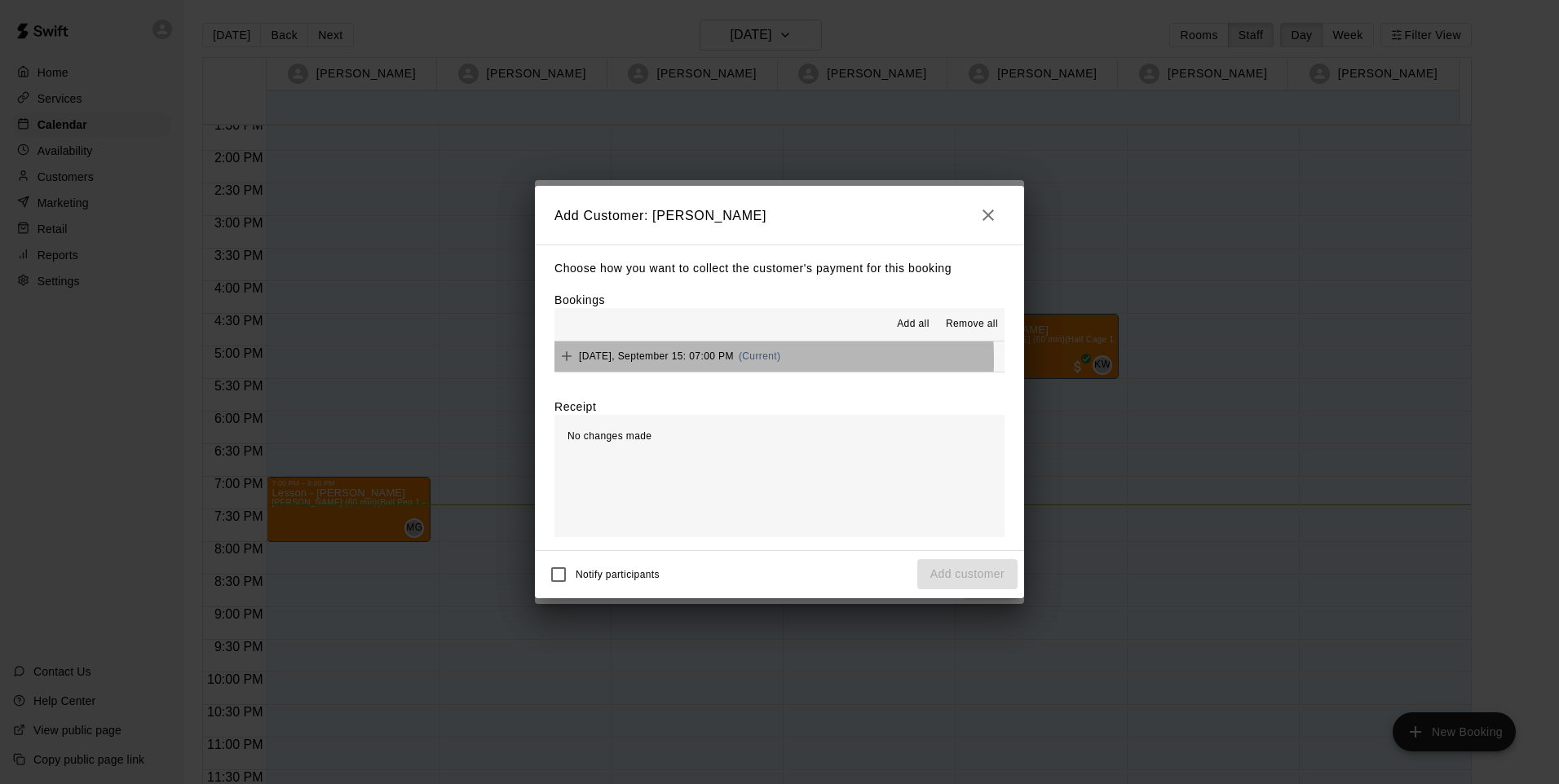
click at [677, 360] on span "[DATE], September 15: 07:00 PM" at bounding box center [656, 356] width 155 height 12
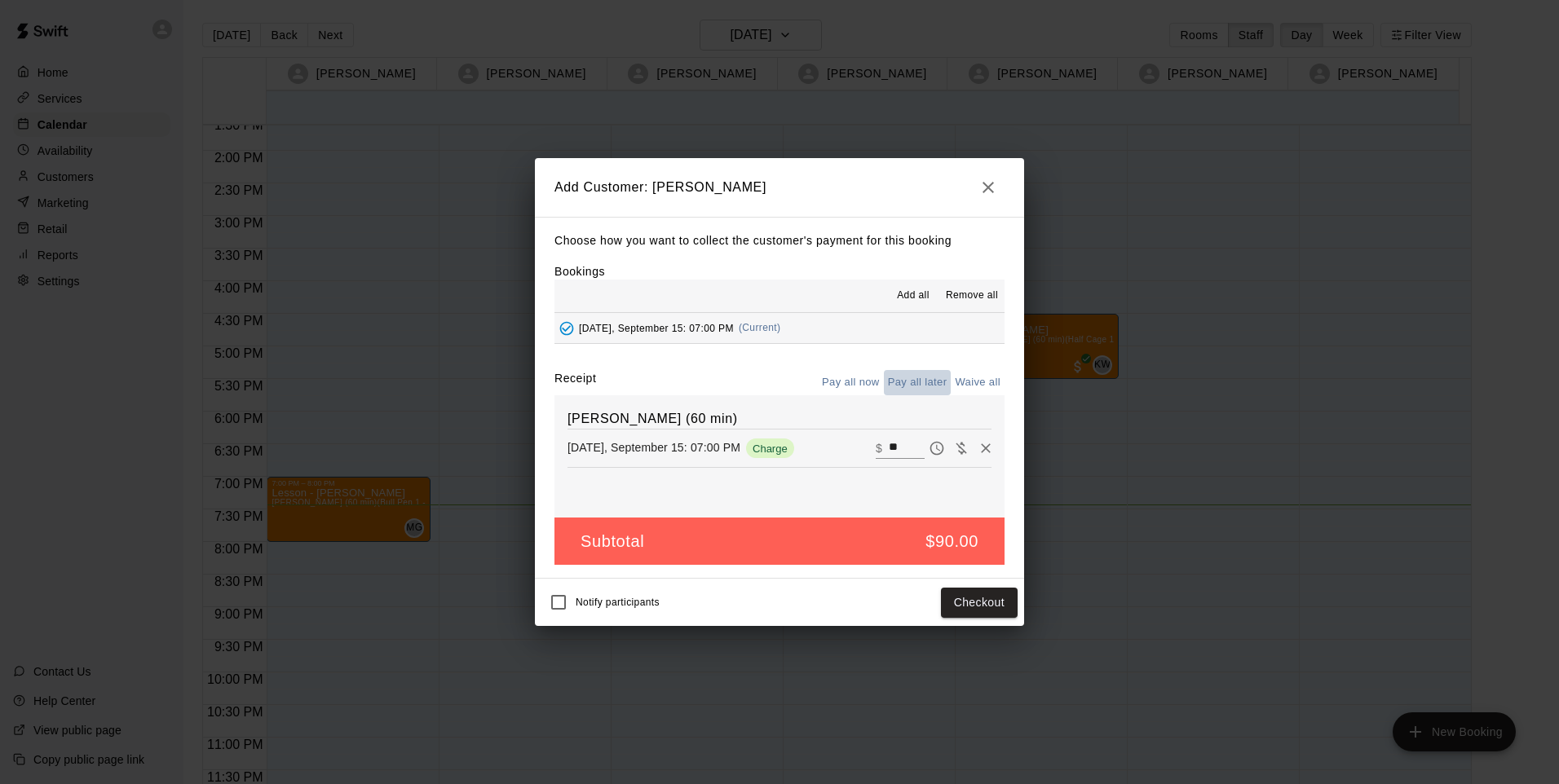
click at [924, 383] on button "Pay all later" at bounding box center [918, 383] width 67 height 26
click at [924, 381] on button "Pay all later" at bounding box center [918, 383] width 67 height 26
drag, startPoint x: 645, startPoint y: 407, endPoint x: 698, endPoint y: 387, distance: 56.6
click at [645, 407] on div "[PERSON_NAME] (60 min) [DATE], September 15: 07:00 PM Charge ​ $ **" at bounding box center [780, 457] width 450 height 122
click at [982, 182] on icon "button" at bounding box center [987, 187] width 19 height 19
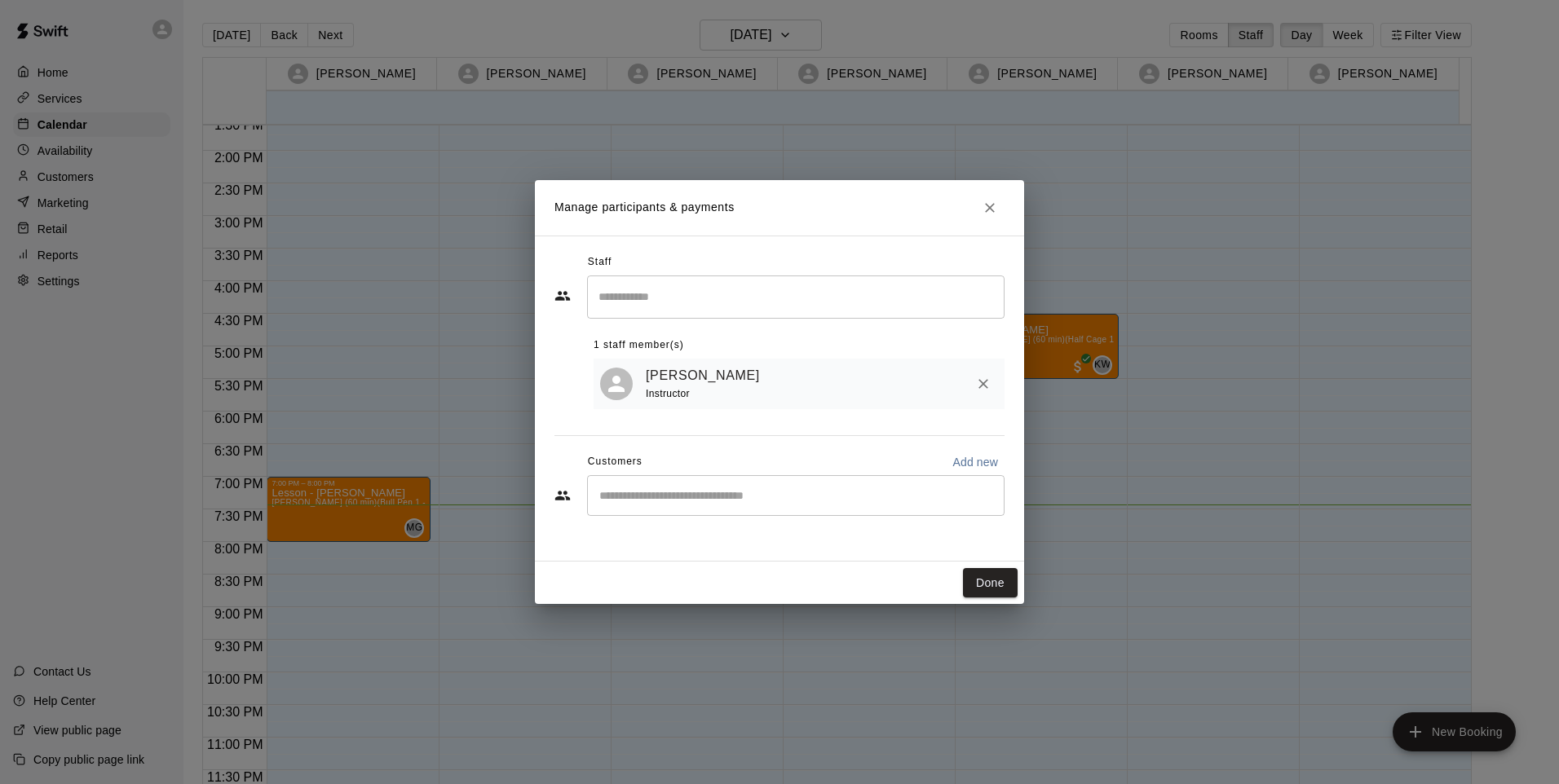
click at [742, 498] on input "Start typing to search customers..." at bounding box center [796, 496] width 403 height 16
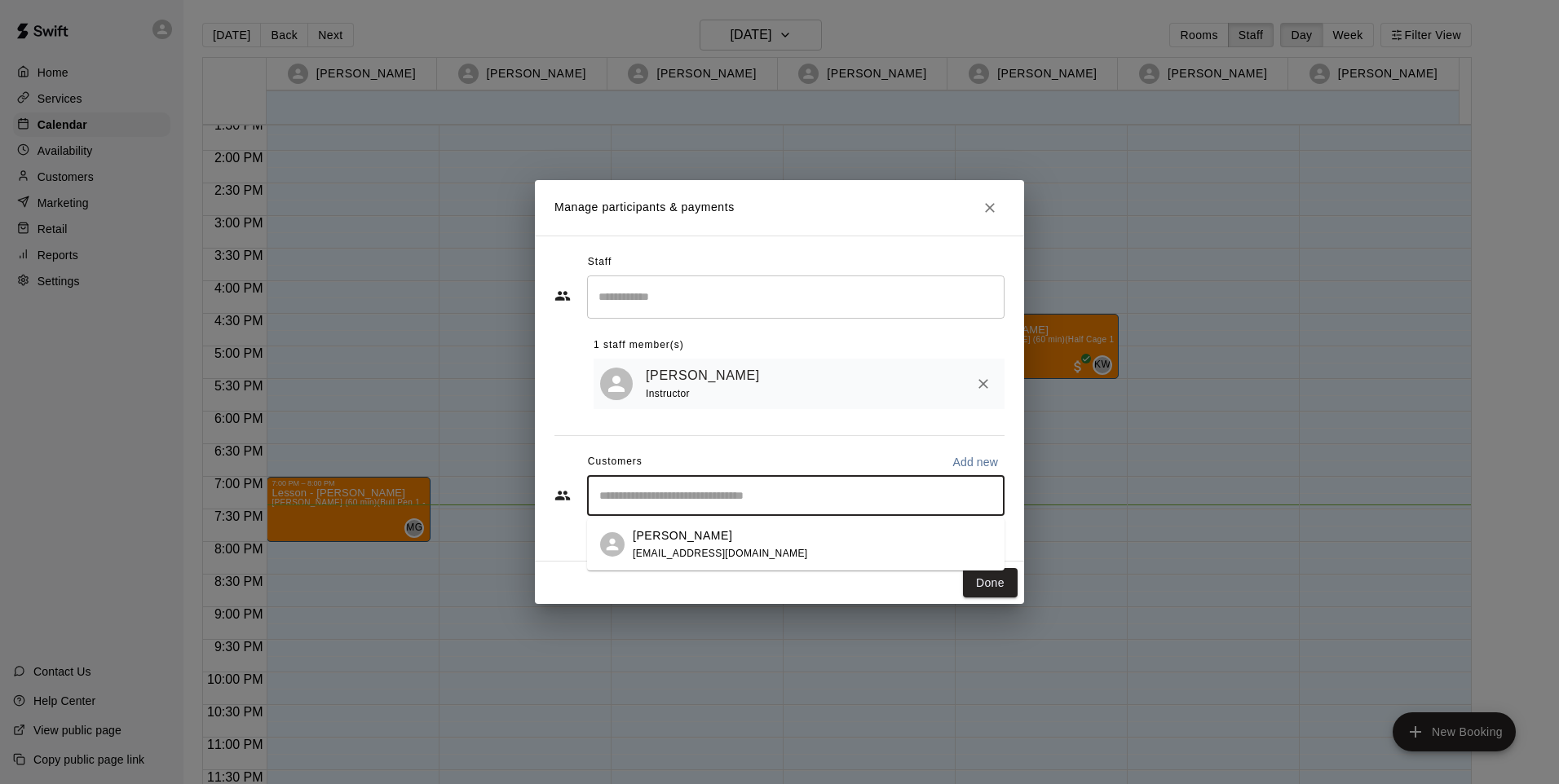
click at [697, 542] on p "[PERSON_NAME]" at bounding box center [682, 536] width 99 height 17
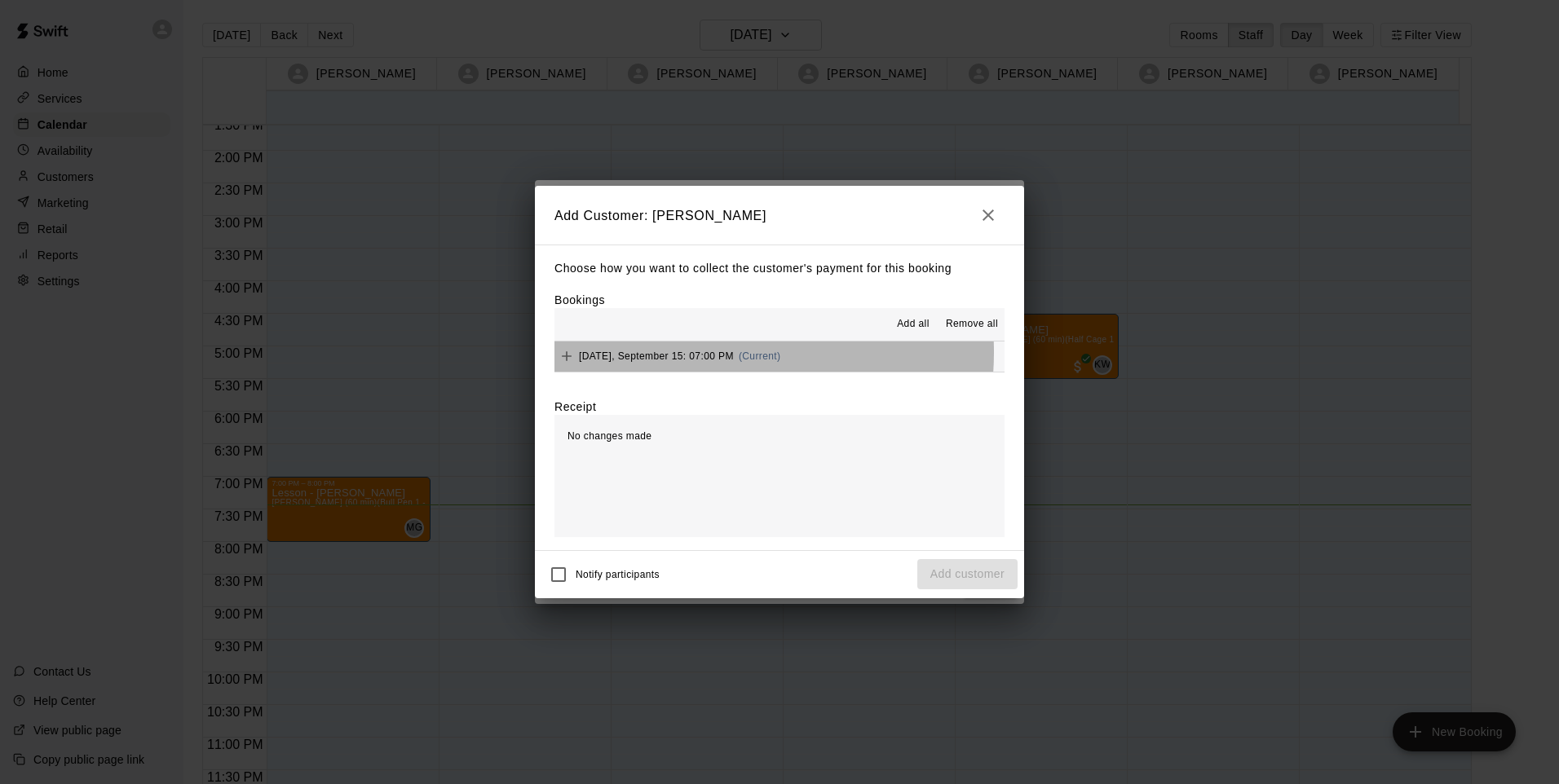
click at [697, 353] on span "[DATE], September 15: 07:00 PM" at bounding box center [656, 356] width 155 height 12
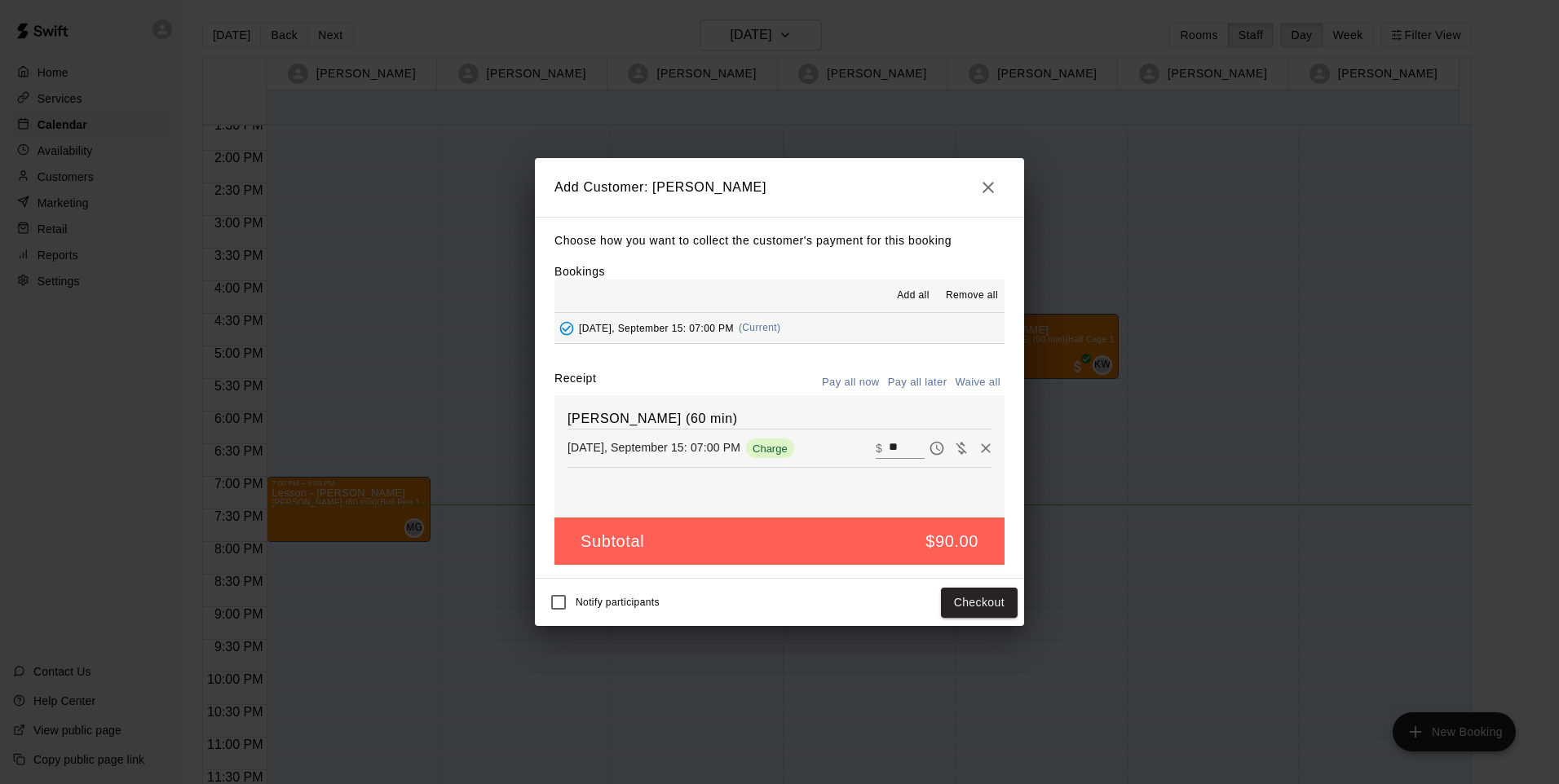
click at [914, 380] on button "Pay all later" at bounding box center [918, 383] width 67 height 26
click at [941, 606] on button "Add customer" at bounding box center [967, 603] width 100 height 30
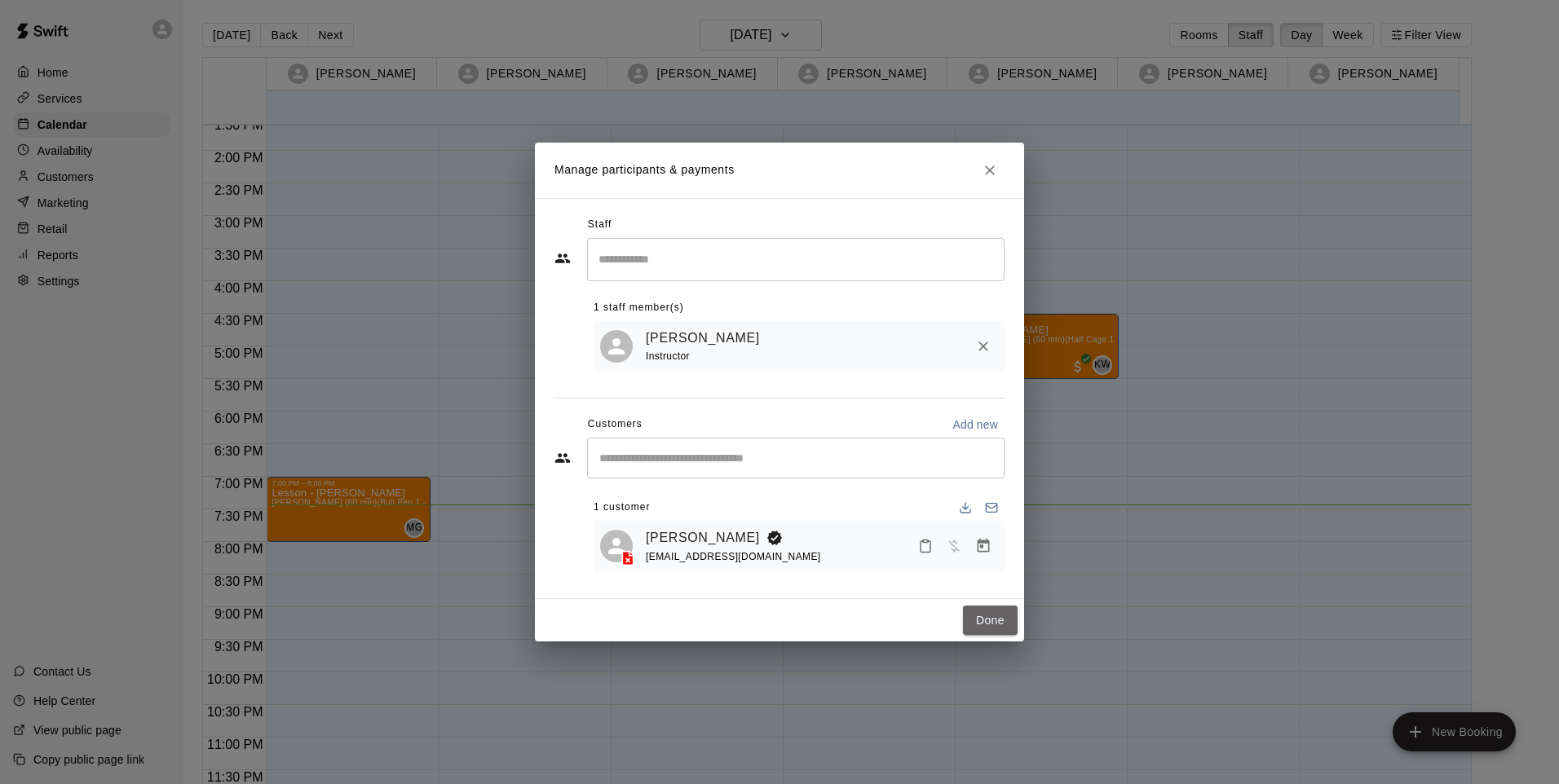
drag, startPoint x: 1004, startPoint y: 618, endPoint x: 675, endPoint y: 600, distance: 329.5
click at [1007, 615] on button "Done" at bounding box center [990, 621] width 55 height 30
